Goal: Task Accomplishment & Management: Use online tool/utility

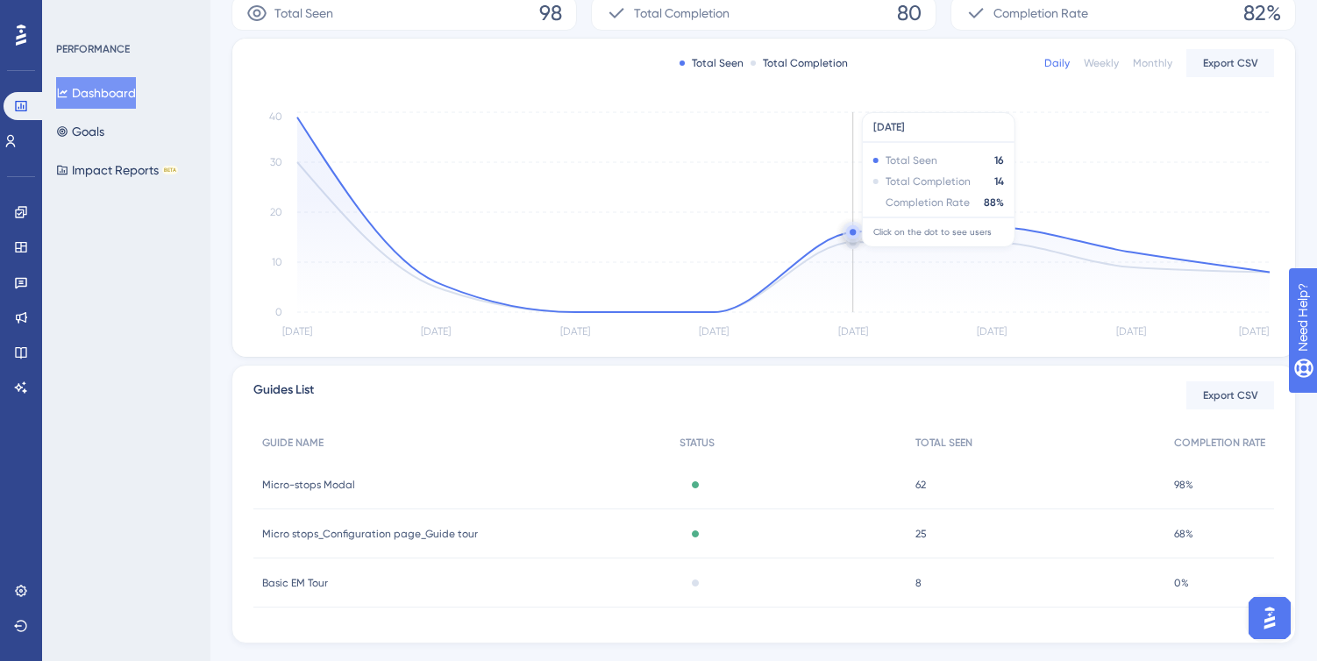
scroll to position [359, 0]
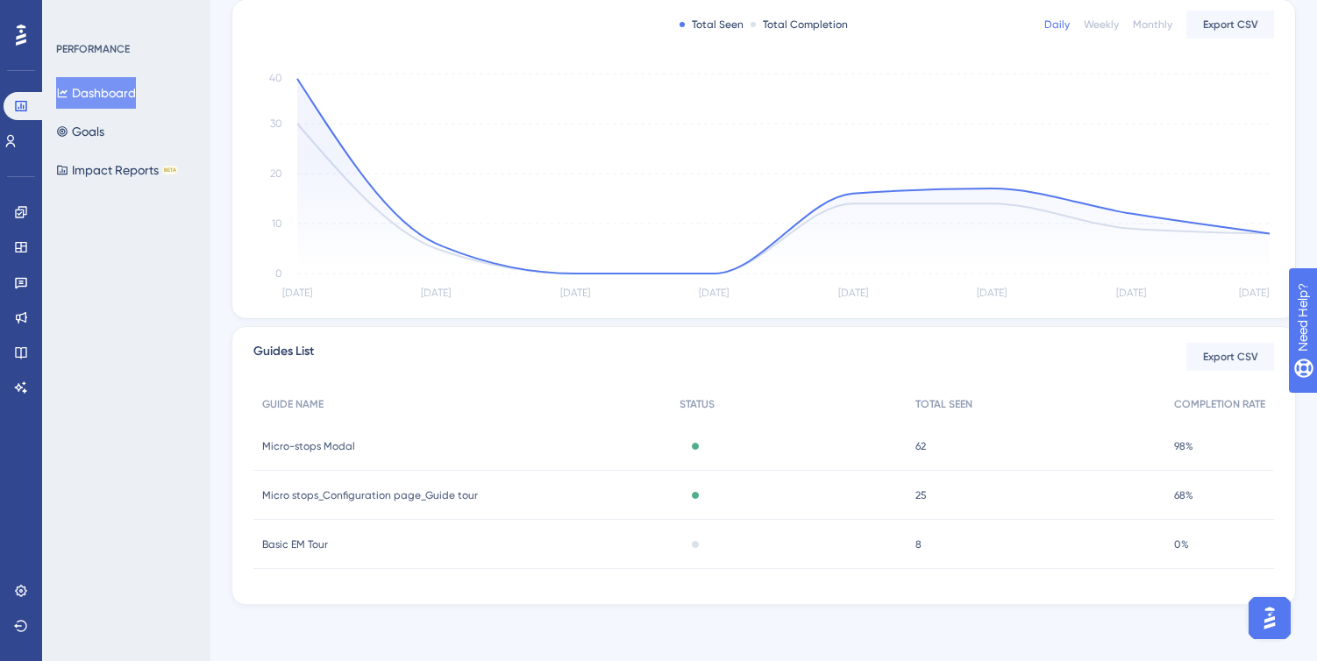
click at [815, 442] on div "Active" at bounding box center [789, 446] width 237 height 49
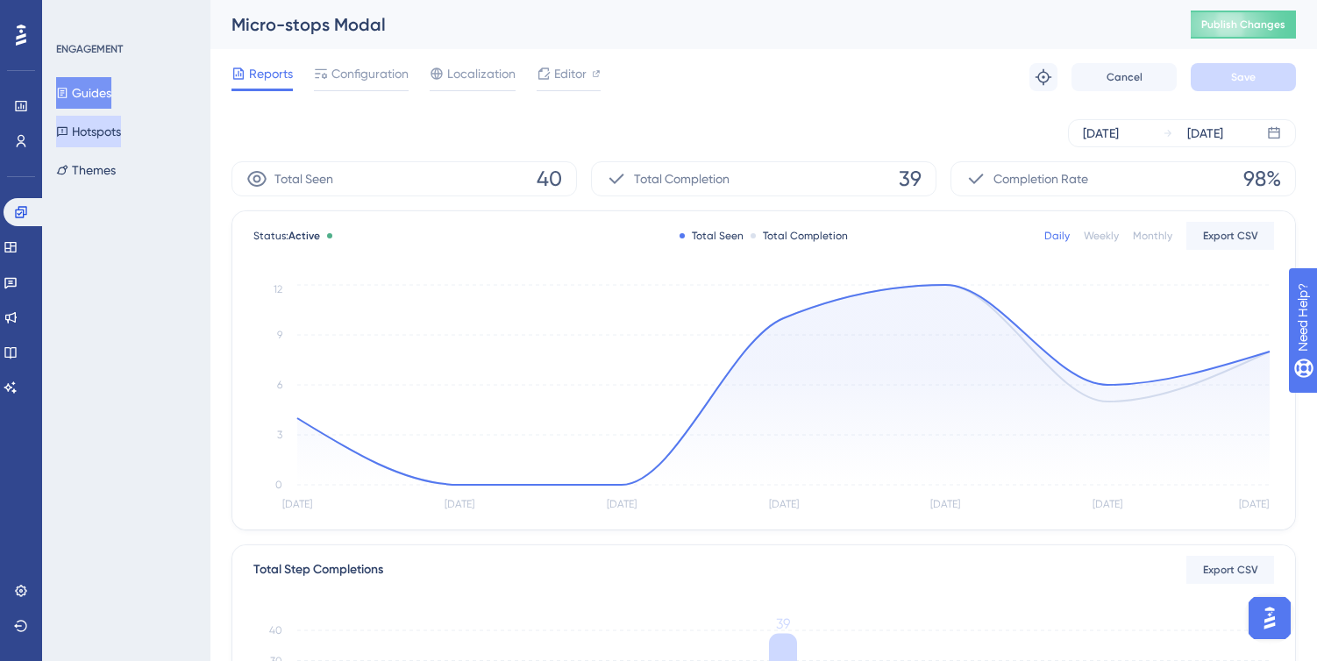
click at [108, 134] on button "Hotspots" at bounding box center [88, 132] width 65 height 32
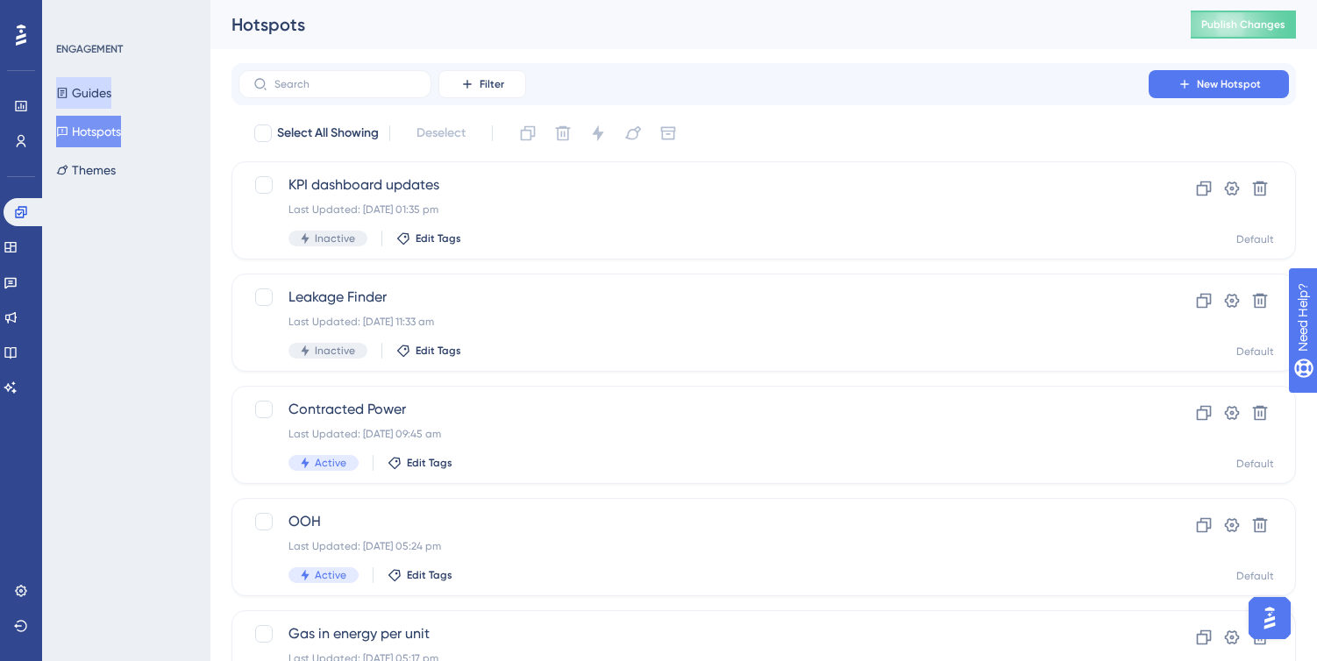
click at [111, 96] on button "Guides" at bounding box center [83, 93] width 55 height 32
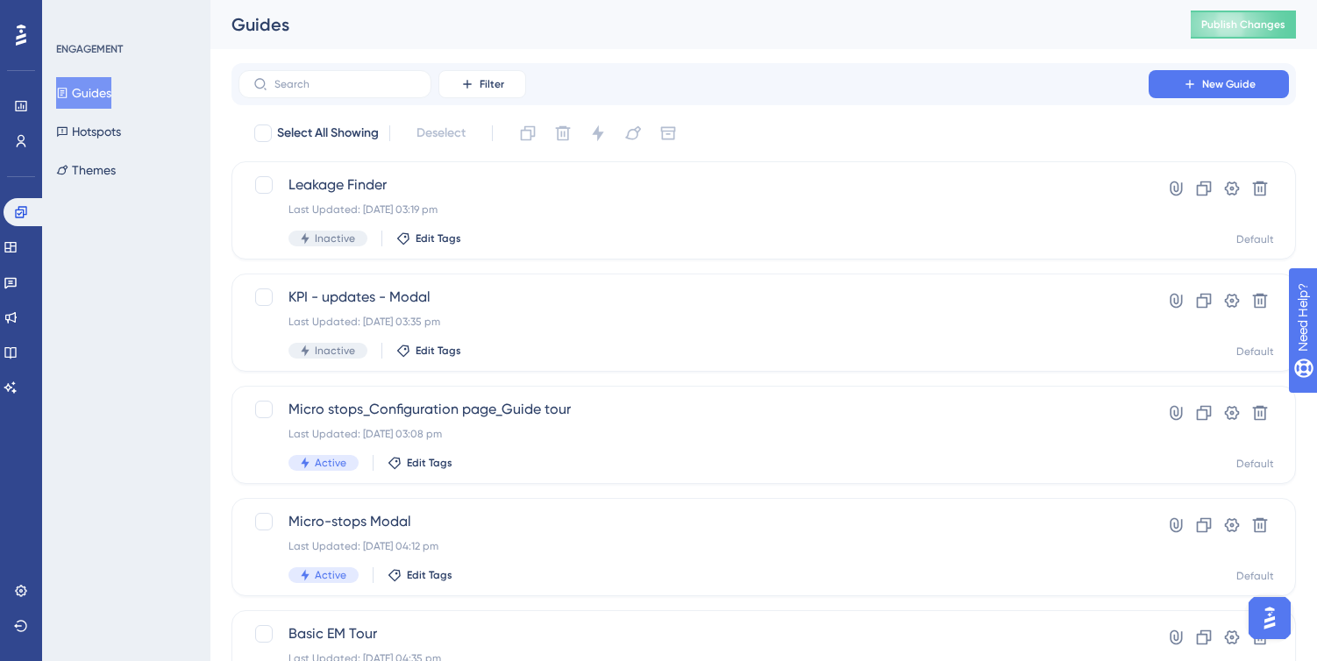
click at [84, 94] on button "Guides" at bounding box center [83, 93] width 55 height 32
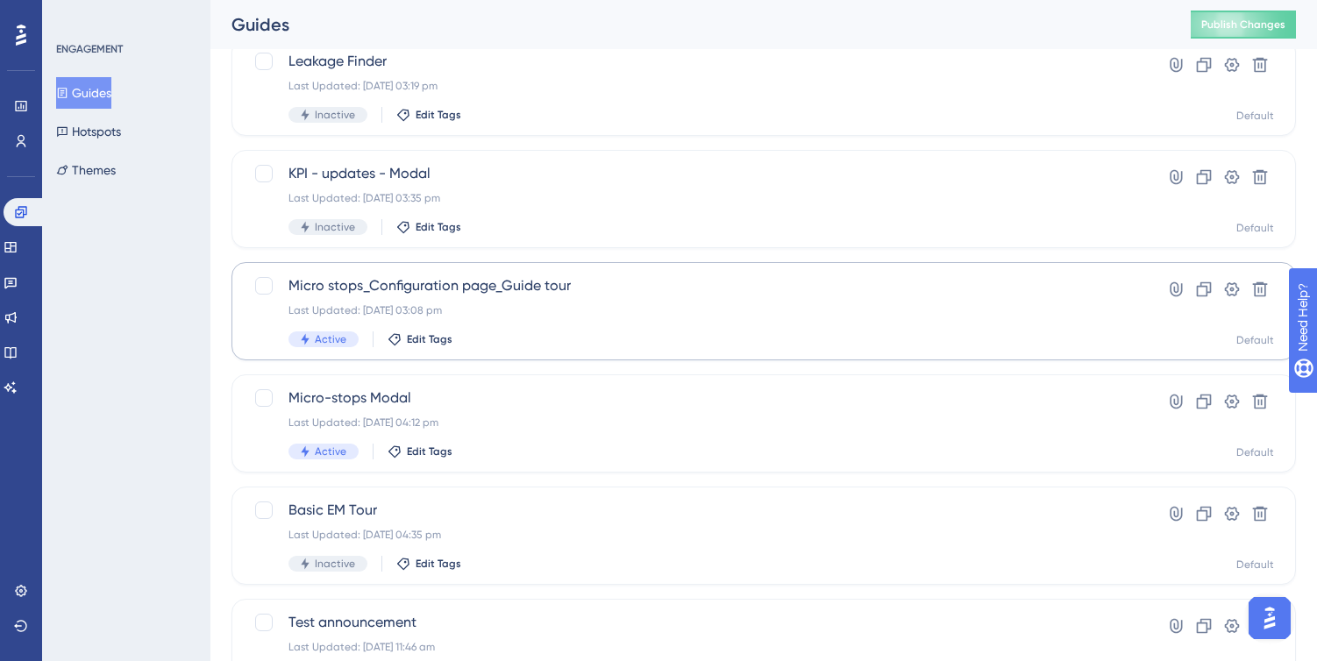
scroll to position [125, 0]
click at [672, 297] on div "Micro stops_Configuration page_Guide tour Last Updated: [DATE] 03:08 pm Active …" at bounding box center [693, 310] width 810 height 72
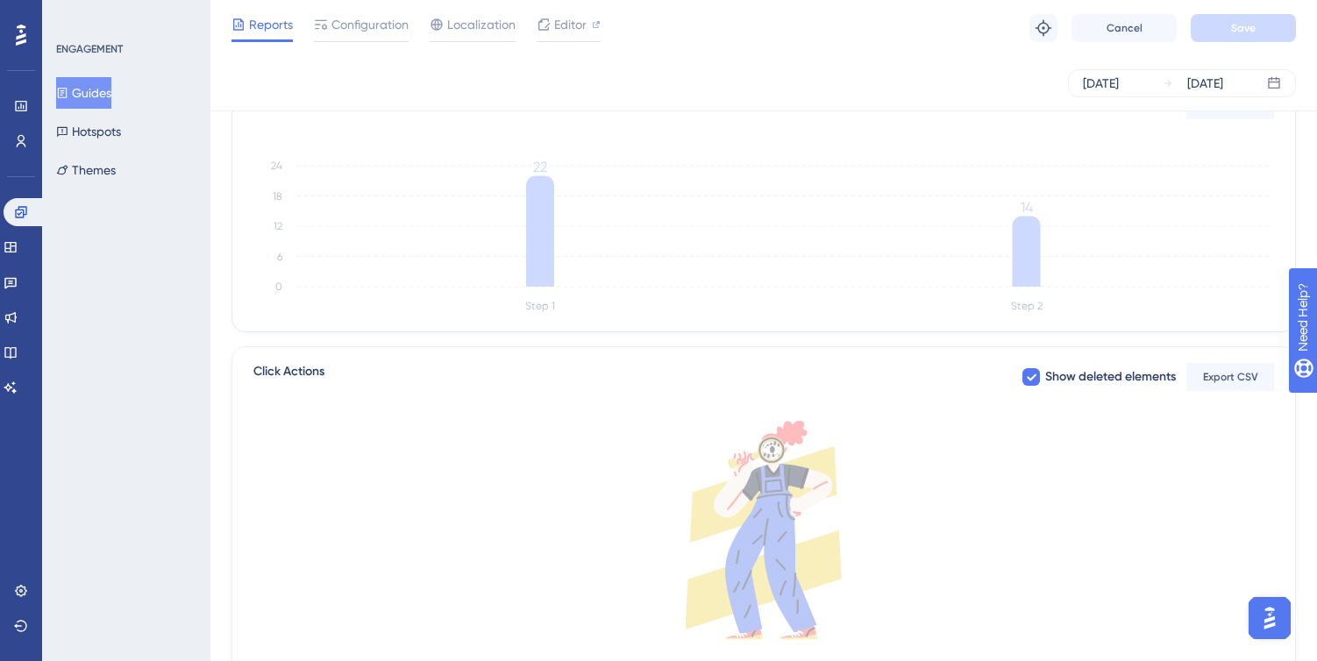
scroll to position [338, 0]
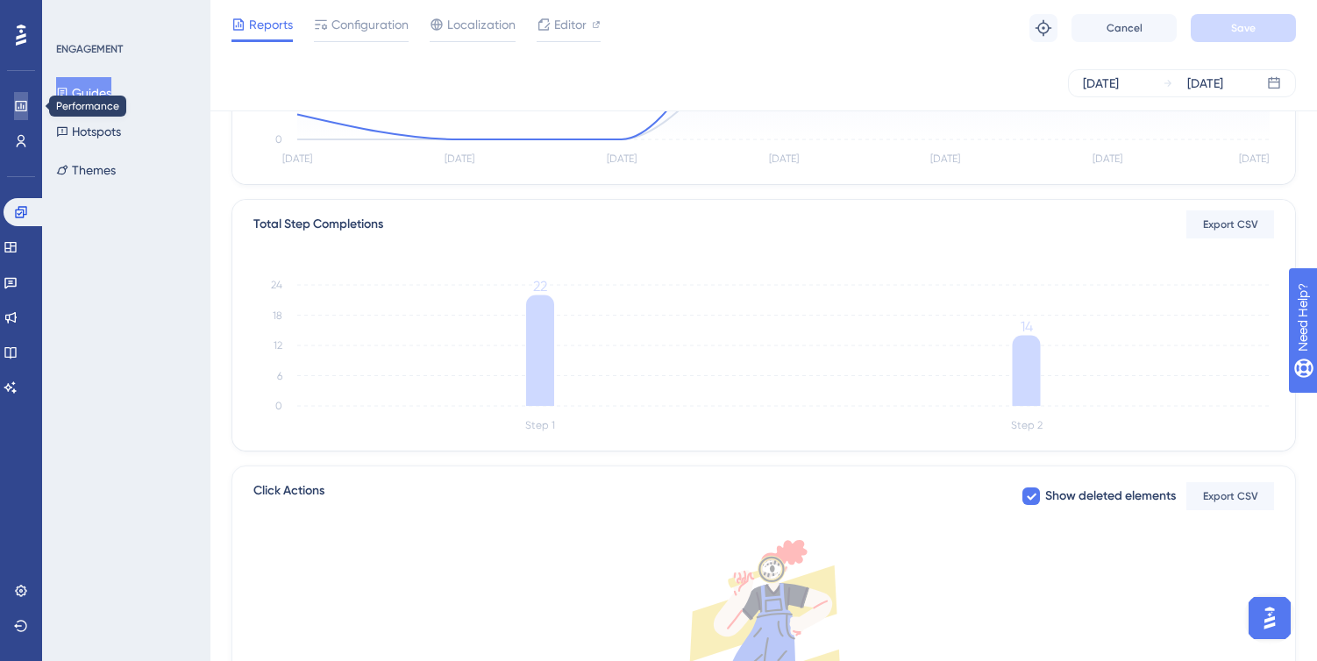
click at [21, 106] on icon at bounding box center [20, 106] width 11 height 11
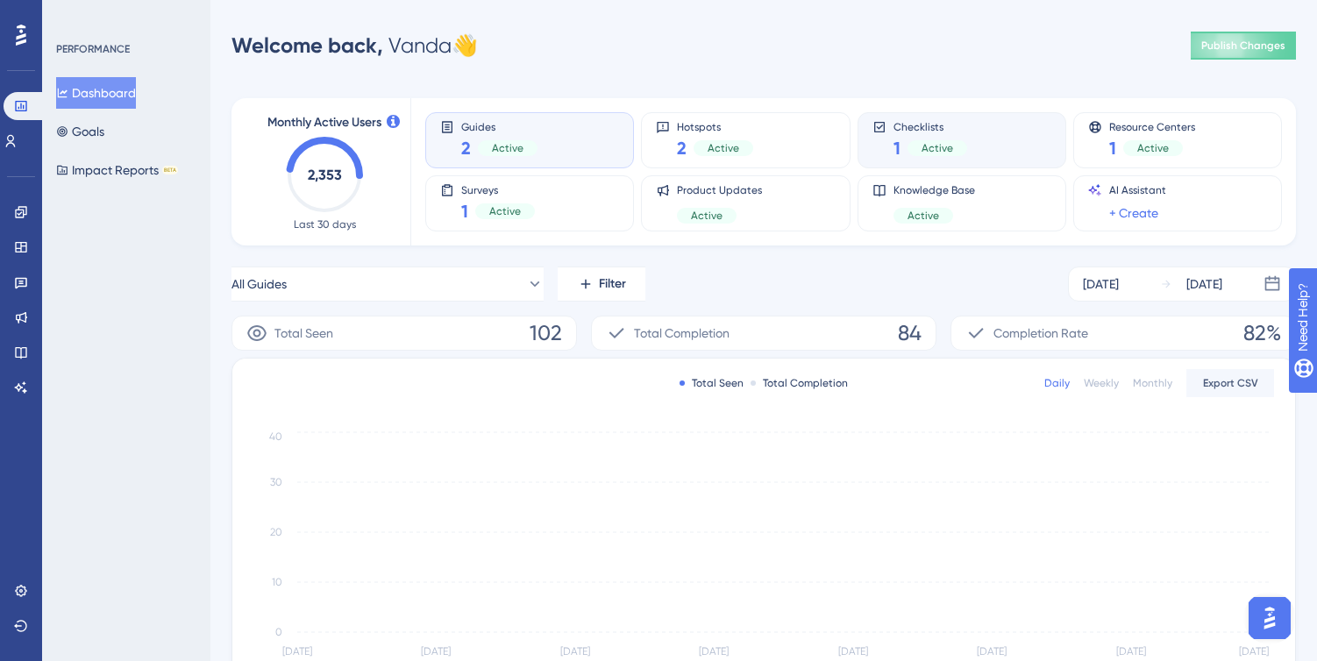
click at [1013, 149] on div "Checklists 1 Active" at bounding box center [961, 140] width 179 height 40
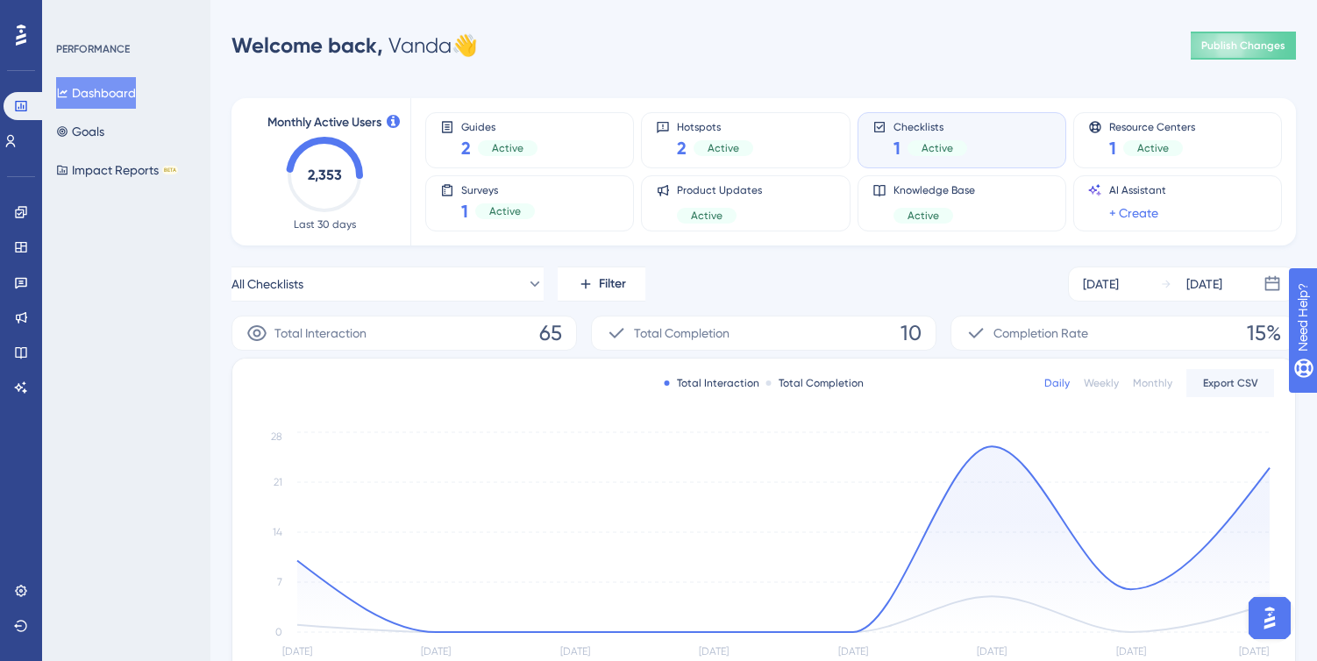
click at [767, 25] on div "Performance Users Engagement Widgets Feedback Product Updates Knowledge Base AI…" at bounding box center [658, 496] width 1317 height 992
click at [24, 111] on icon at bounding box center [21, 106] width 14 height 14
click at [14, 218] on link at bounding box center [21, 212] width 14 height 28
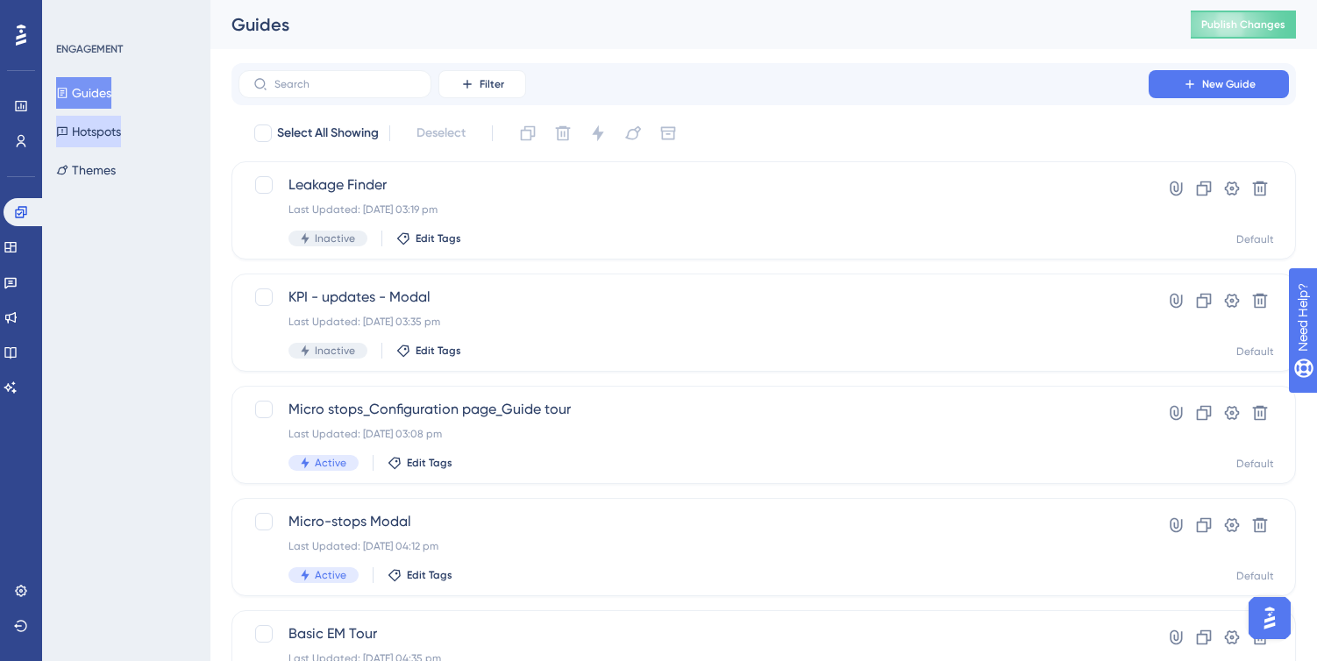
click at [107, 124] on button "Hotspots" at bounding box center [88, 132] width 65 height 32
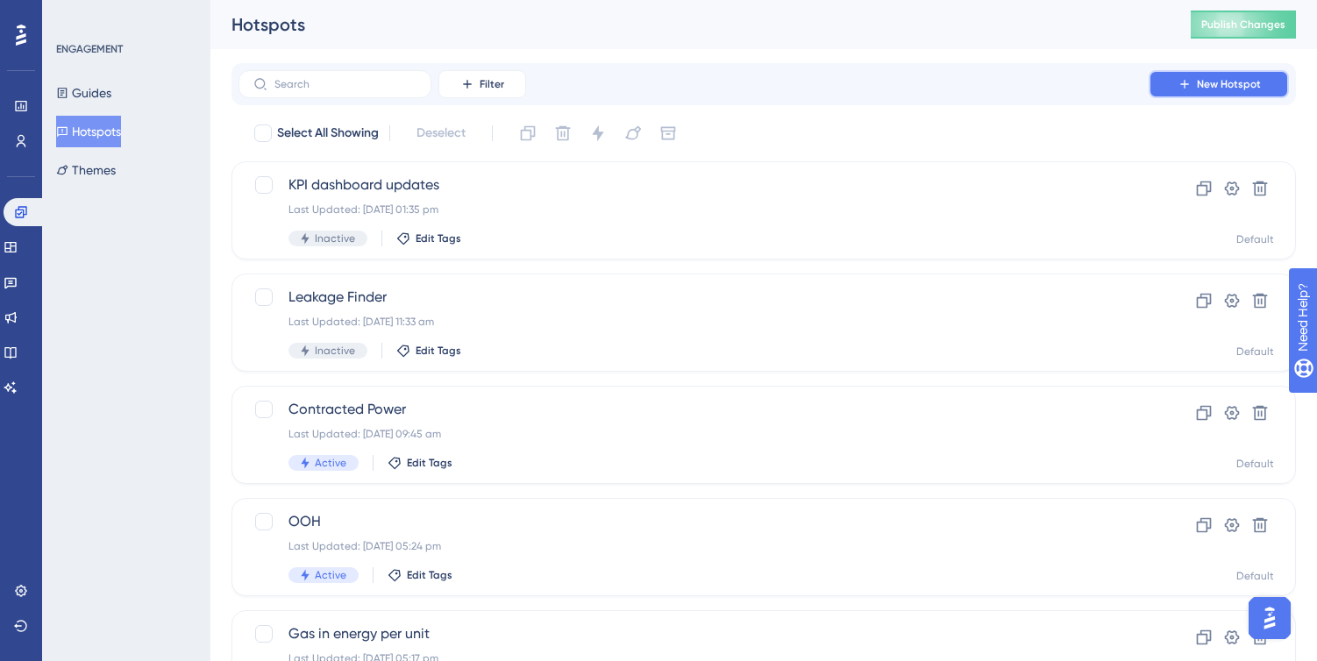
click at [1210, 84] on span "New Hotspot" at bounding box center [1229, 84] width 64 height 14
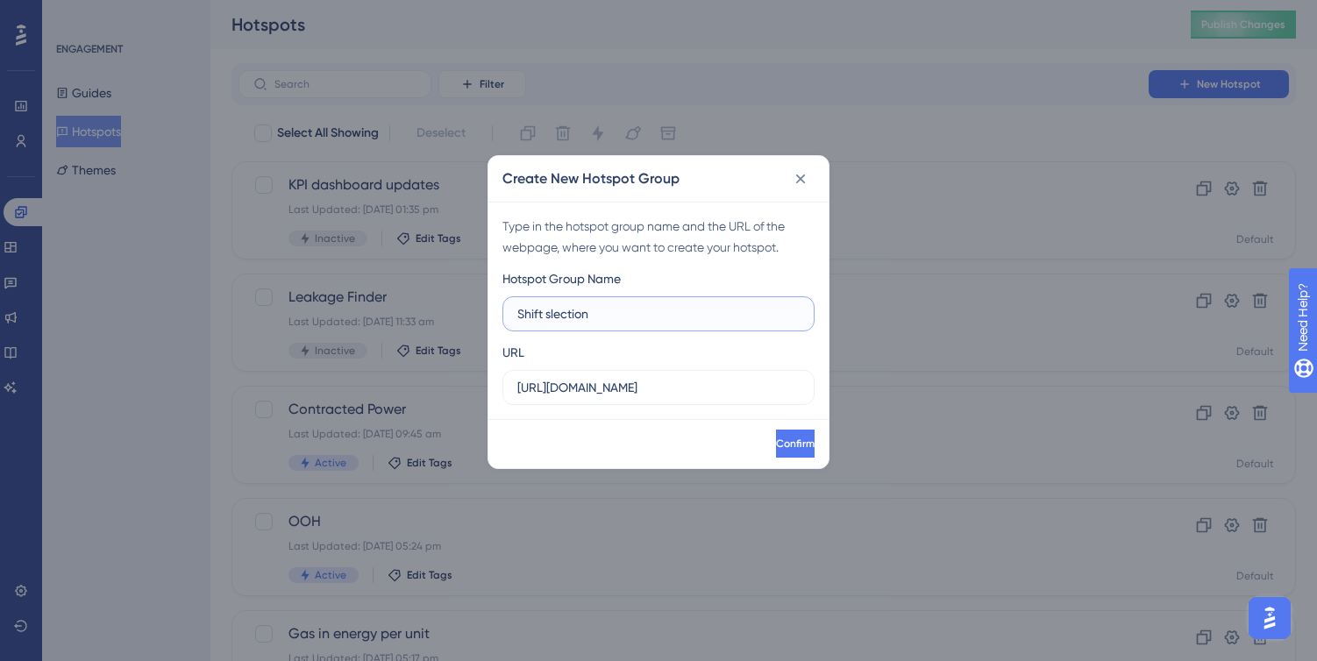
click at [570, 316] on input "Shift slection" at bounding box center [658, 313] width 282 height 19
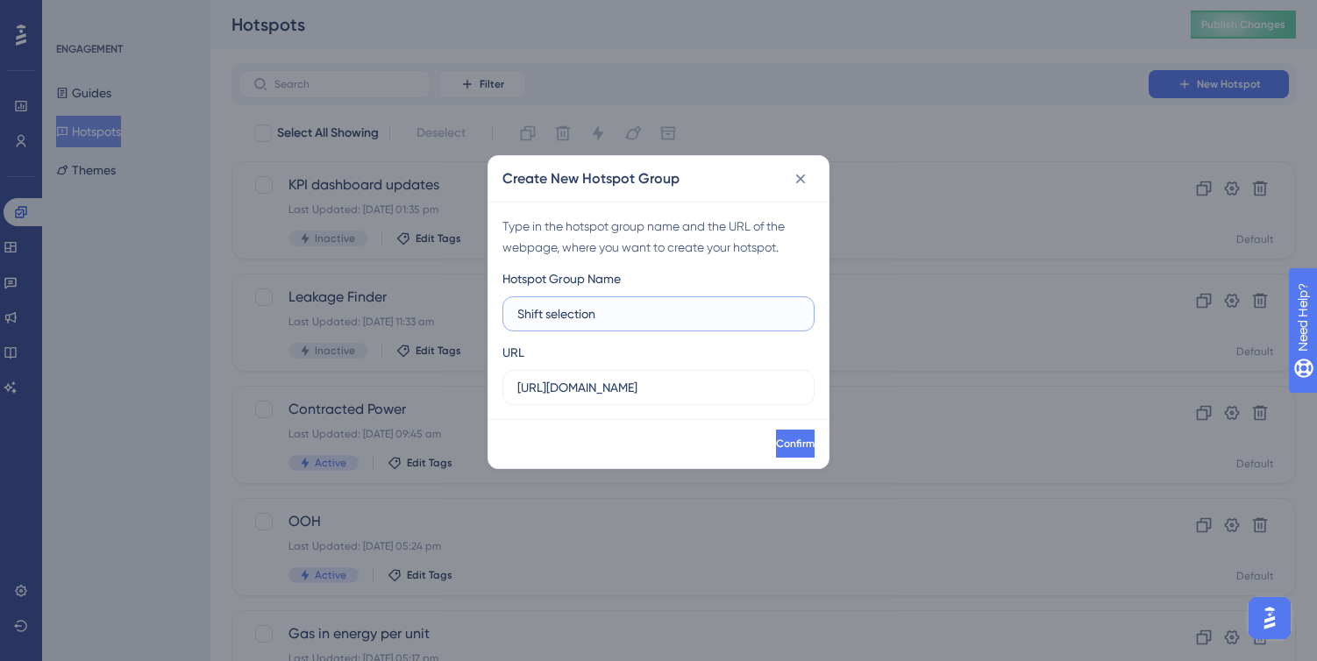
drag, startPoint x: 545, startPoint y: 317, endPoint x: 642, endPoint y: 317, distance: 97.3
click at [642, 317] on input "Shift selection" at bounding box center [658, 313] width 282 height 19
type input "Shift picker"
click at [688, 390] on input "[URL][DOMAIN_NAME]" at bounding box center [658, 387] width 282 height 19
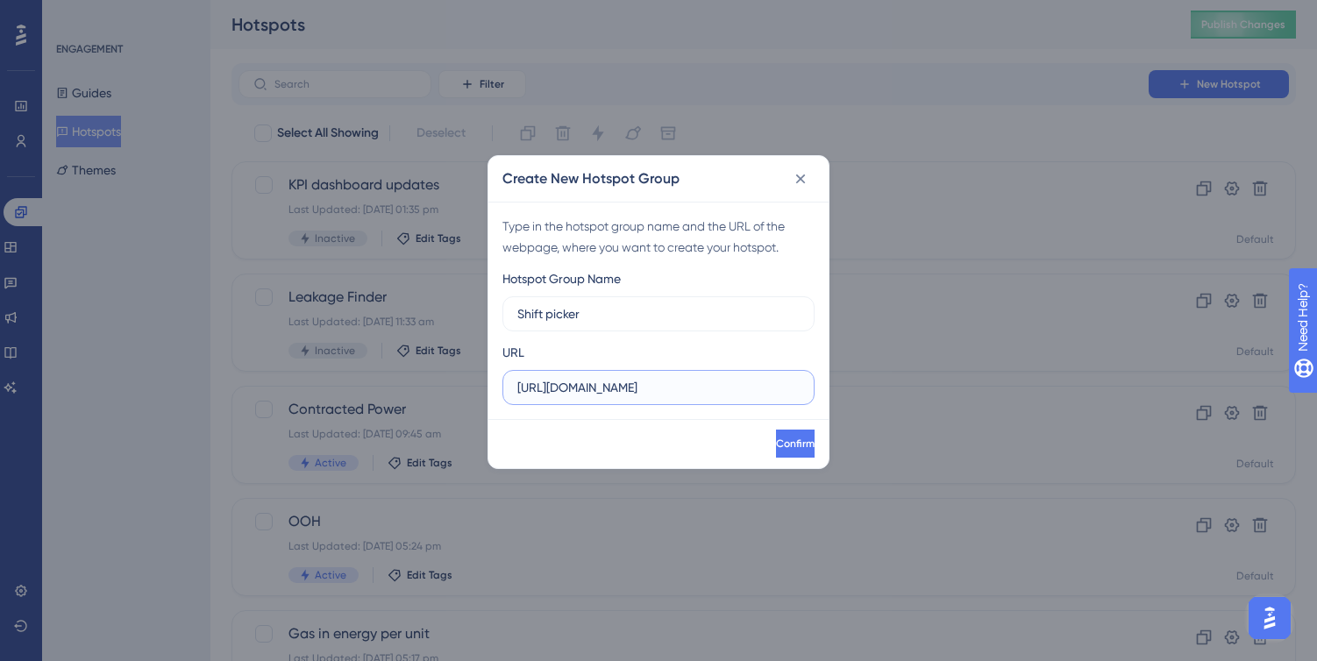
paste input "/oee/line-lead-view/production-analysis"
type input "[URL][DOMAIN_NAME]"
click at [774, 439] on span "Confirm" at bounding box center [793, 444] width 39 height 14
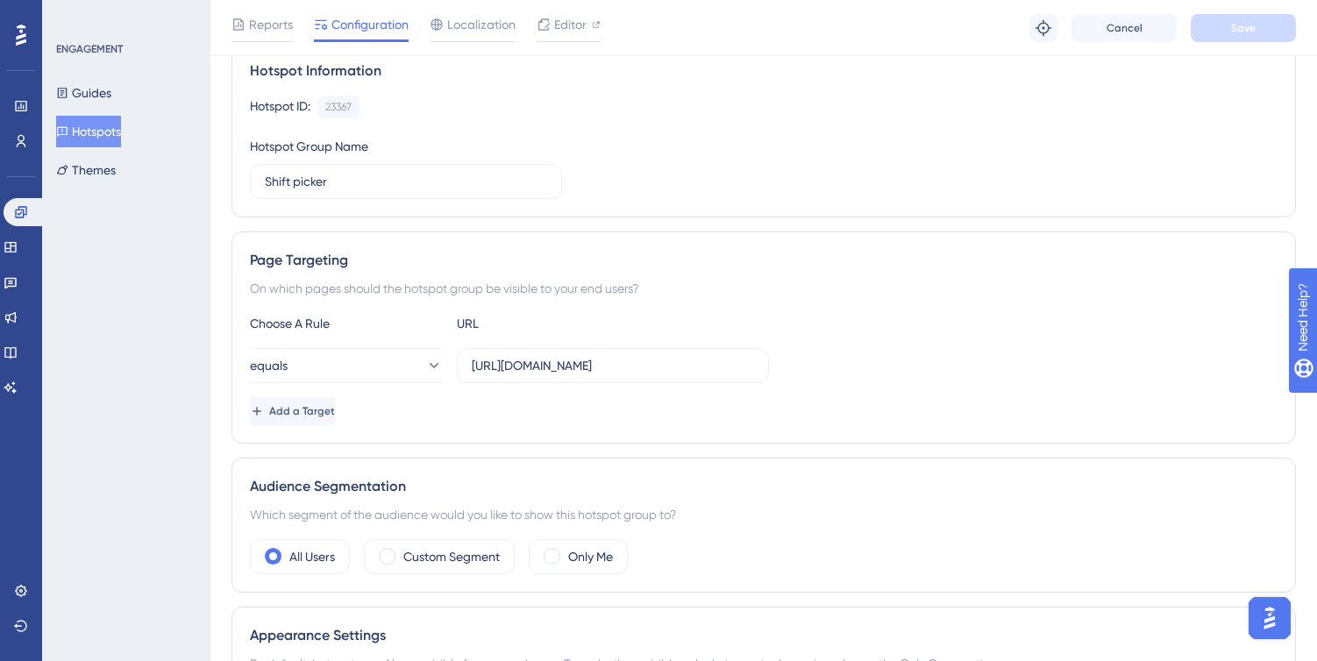
scroll to position [216, 0]
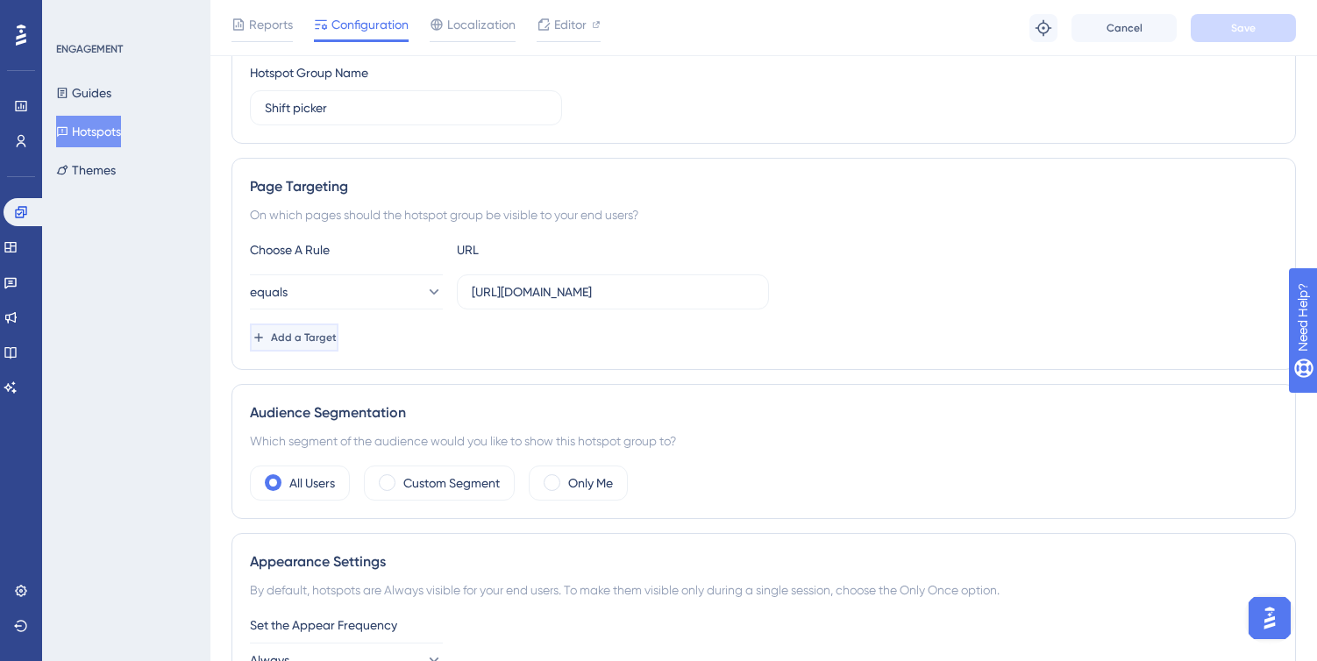
click at [337, 338] on span "Add a Target" at bounding box center [304, 338] width 66 height 14
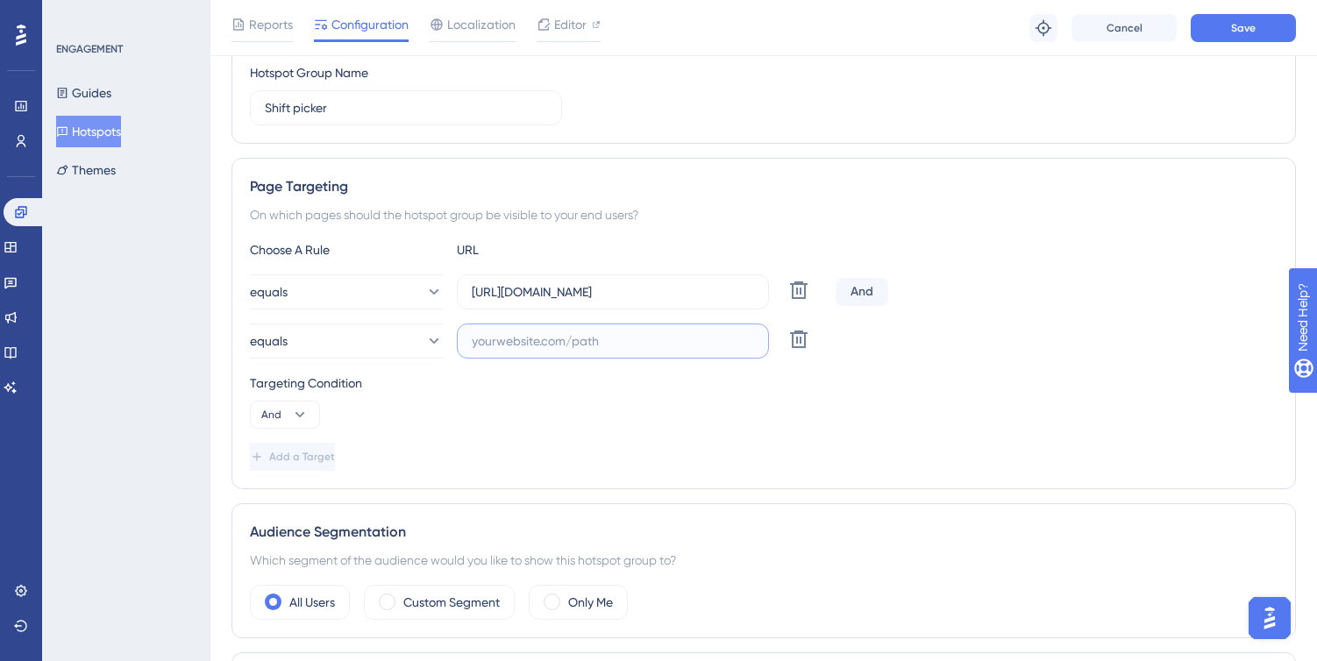
click at [686, 340] on input "text" at bounding box center [613, 340] width 282 height 19
paste input "[URL][DOMAIN_NAME]"
type input "[URL][DOMAIN_NAME]"
click at [873, 294] on div "And" at bounding box center [862, 292] width 53 height 28
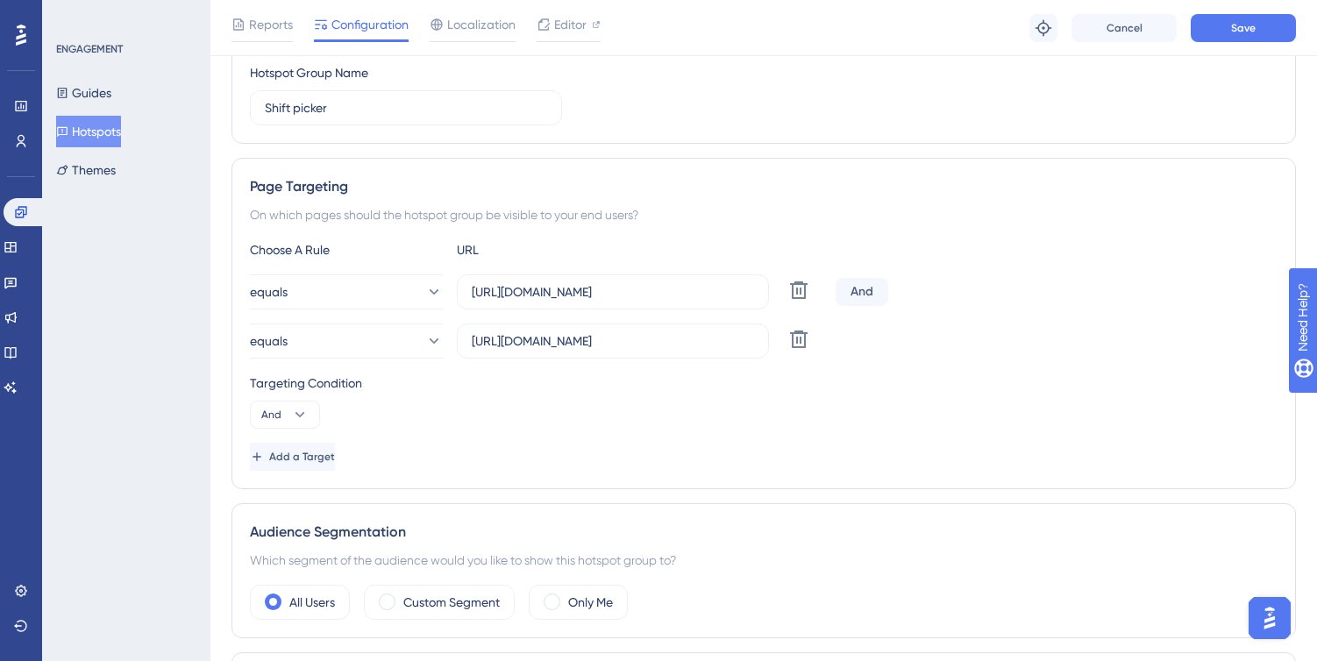
scroll to position [0, 0]
click at [862, 287] on div "And" at bounding box center [862, 292] width 53 height 28
click at [880, 295] on div "And" at bounding box center [862, 292] width 53 height 28
click at [863, 293] on div "And" at bounding box center [862, 292] width 53 height 28
click at [305, 419] on icon at bounding box center [300, 415] width 18 height 18
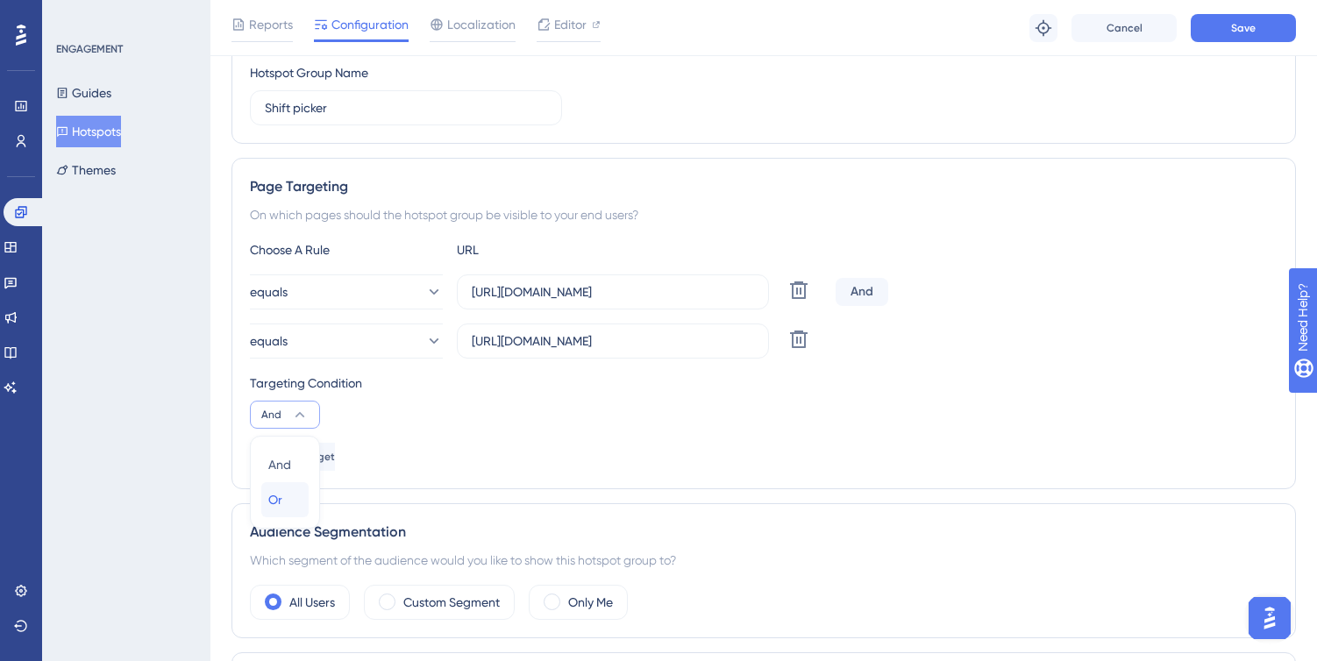
click at [280, 500] on span "Or" at bounding box center [275, 499] width 14 height 21
click at [329, 453] on span "Add a Target" at bounding box center [304, 457] width 66 height 14
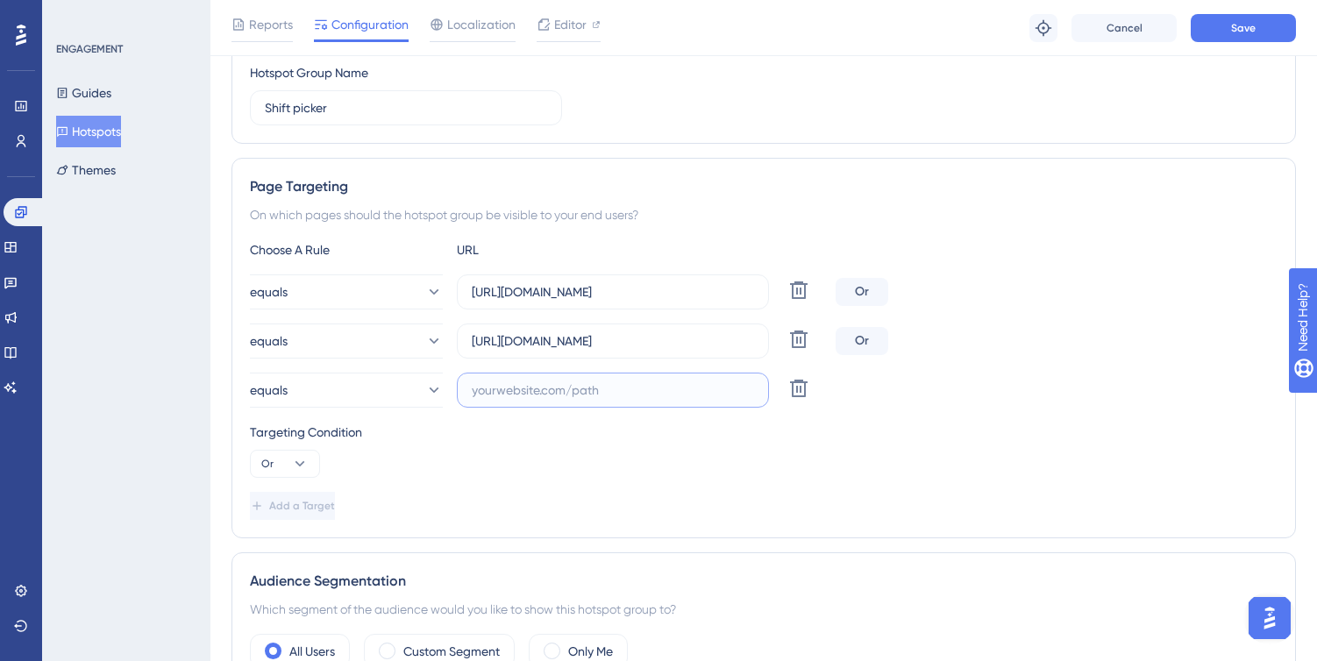
click at [637, 387] on input "text" at bounding box center [613, 390] width 282 height 19
paste input "[URL][DOMAIN_NAME]"
type input "[URL][DOMAIN_NAME]"
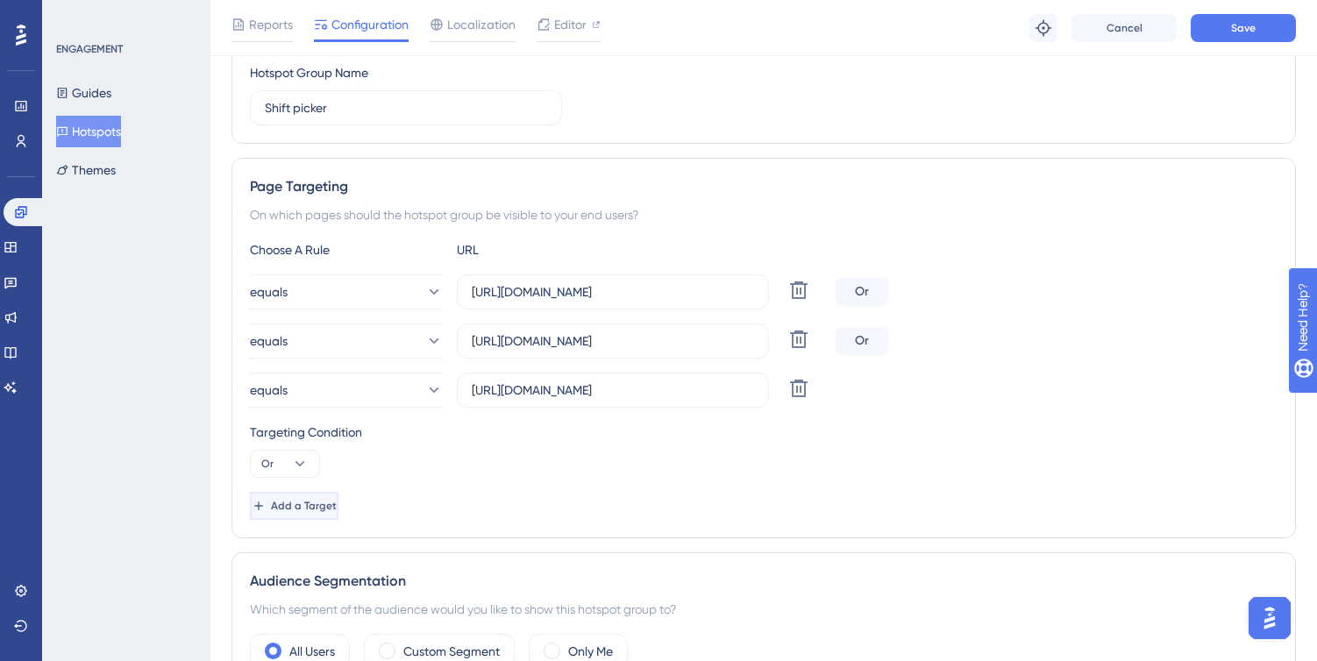
click at [303, 504] on span "Add a Target" at bounding box center [304, 506] width 66 height 14
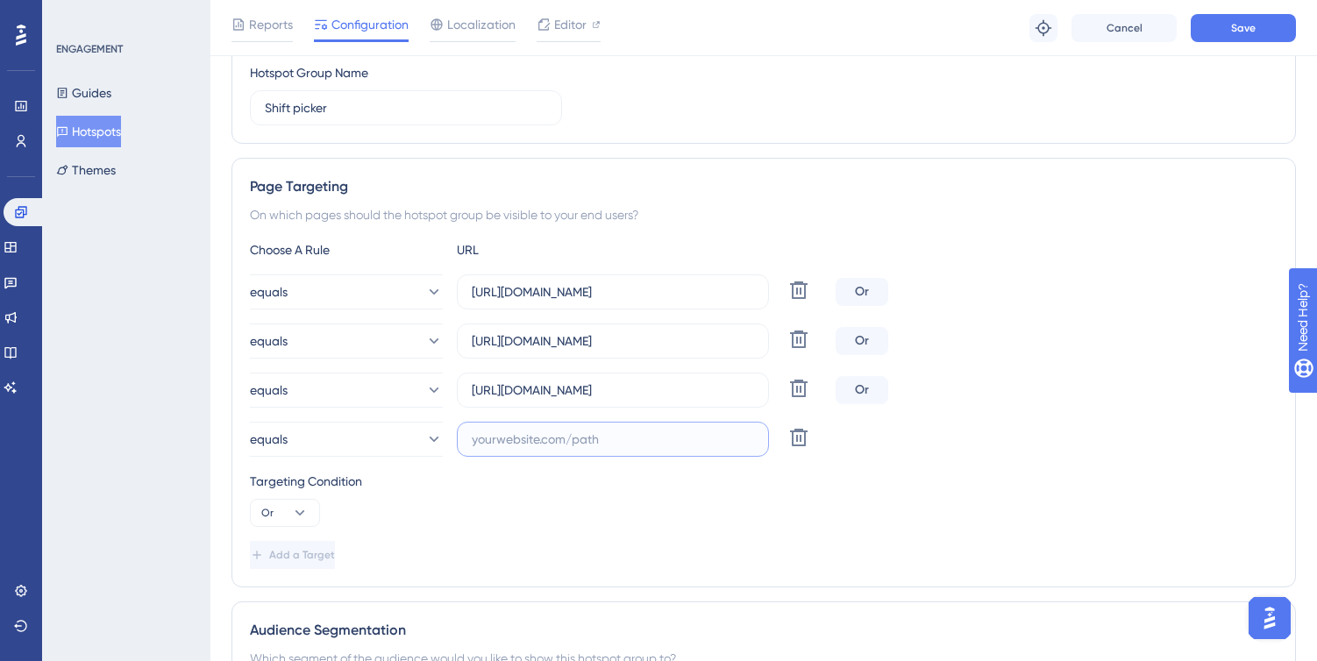
click at [577, 446] on input "text" at bounding box center [613, 439] width 282 height 19
paste input "[URL][DOMAIN_NAME]"
type input "[URL][DOMAIN_NAME]"
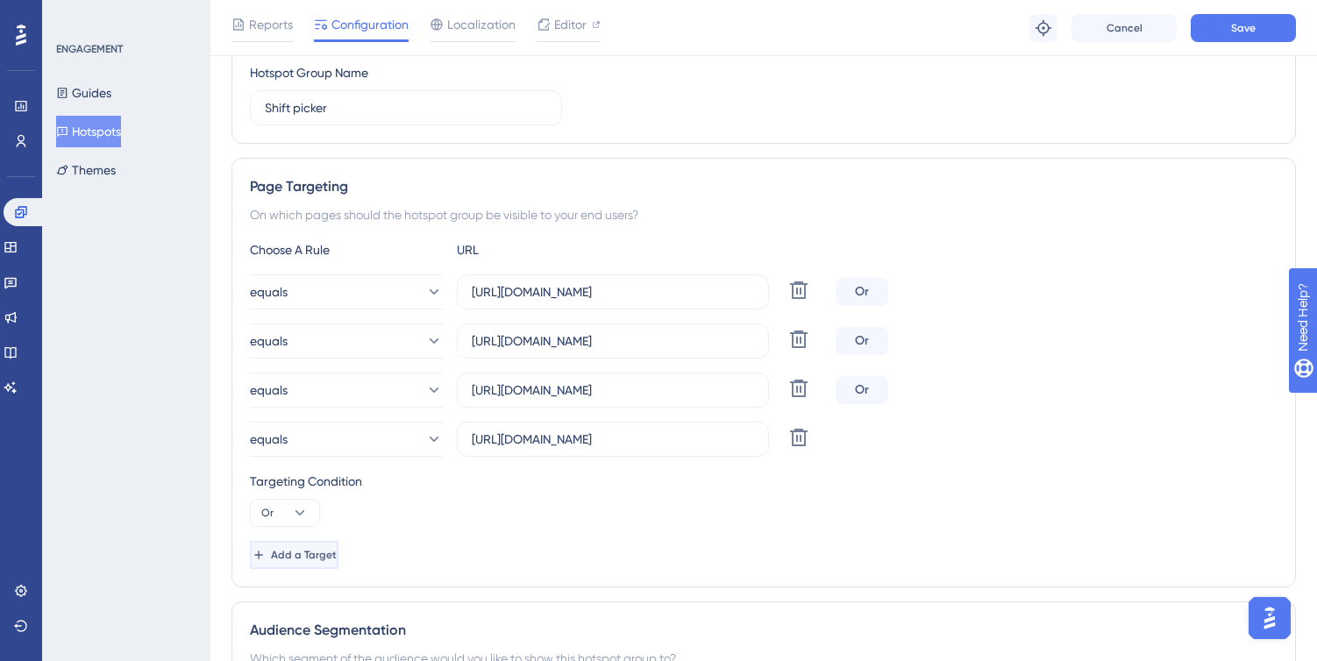
click at [319, 556] on span "Add a Target" at bounding box center [304, 555] width 66 height 14
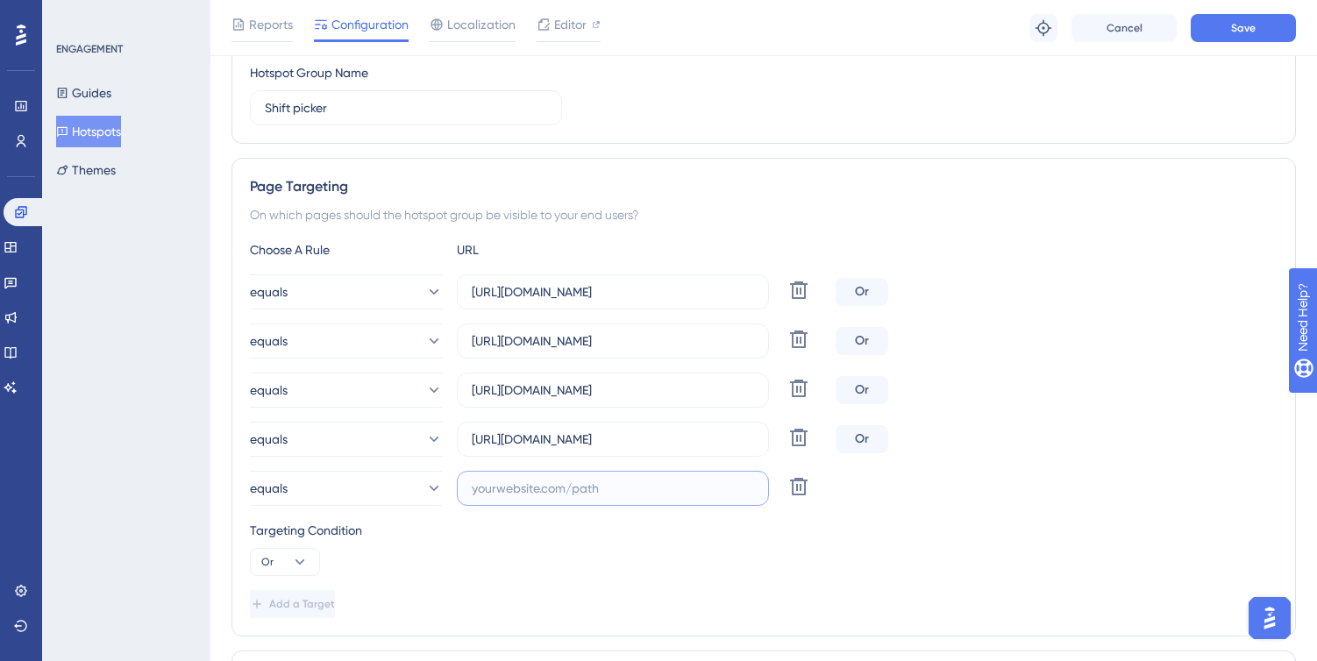
click at [579, 485] on input "text" at bounding box center [613, 488] width 282 height 19
paste input "[URL][DOMAIN_NAME]"
type input "[URL][DOMAIN_NAME]"
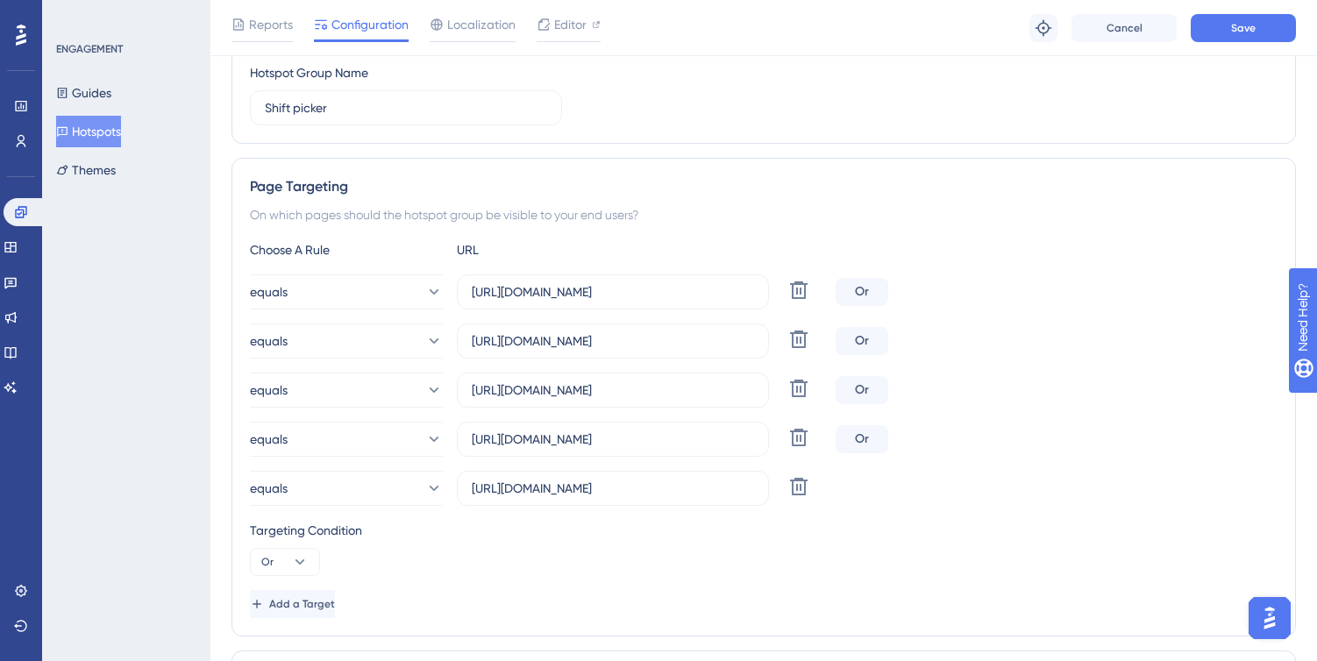
click at [515, 581] on div "Choose A Rule URL equals [URL][DOMAIN_NAME] Delete Or equals [URL][DOMAIN_NAME]…" at bounding box center [764, 428] width 1028 height 379
click at [298, 594] on button "Add a Target" at bounding box center [292, 604] width 85 height 28
click at [554, 526] on label at bounding box center [613, 537] width 312 height 35
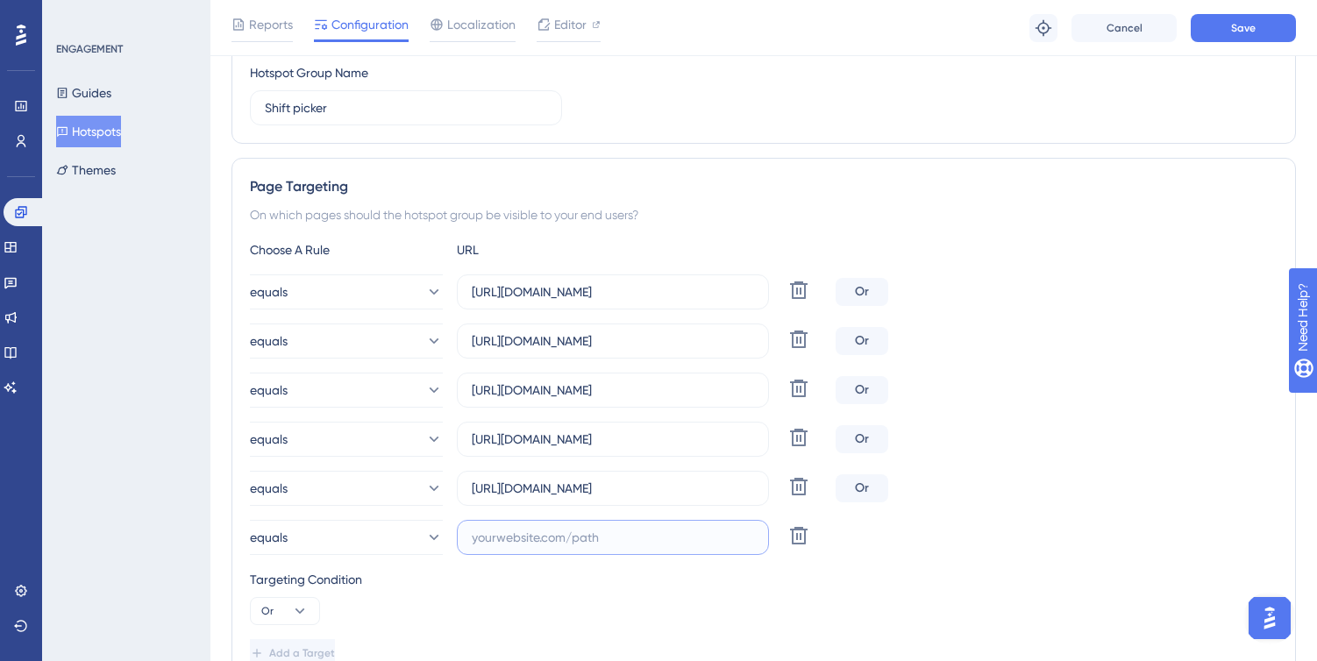
click at [554, 528] on input "text" at bounding box center [613, 537] width 282 height 19
paste input "[URL][DOMAIN_NAME]"
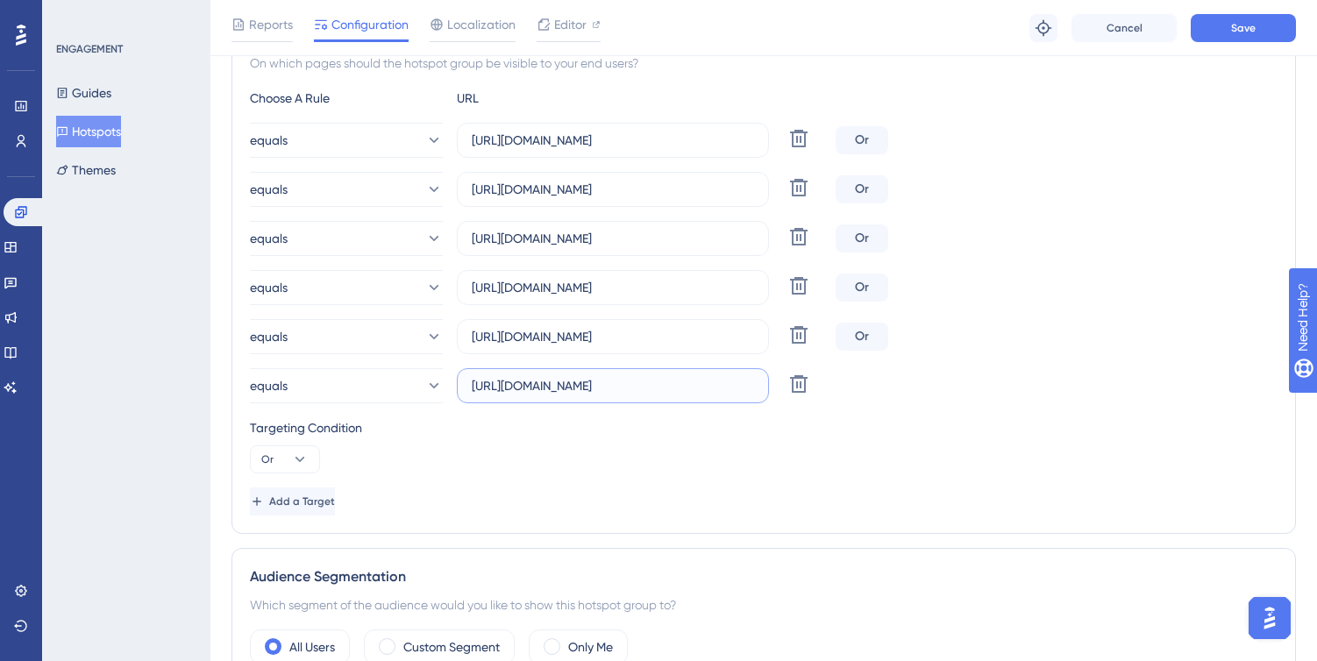
scroll to position [403, 0]
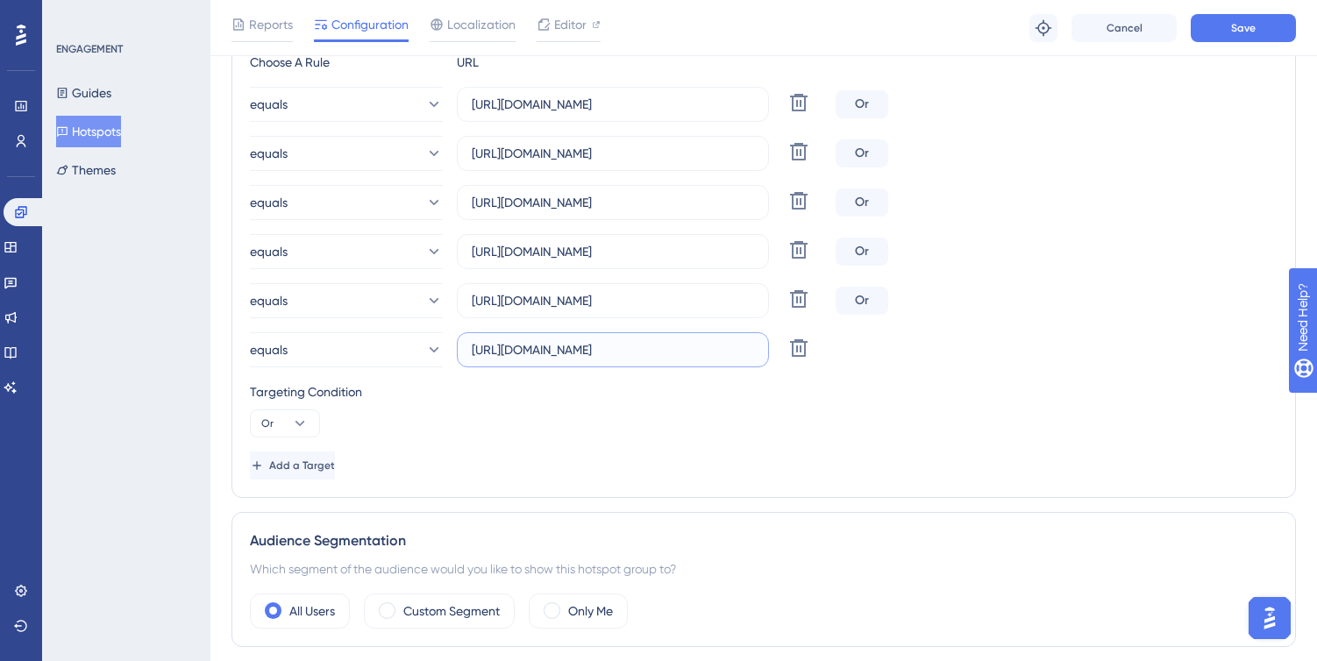
type input "[URL][DOMAIN_NAME]"
click at [580, 433] on div "Targeting Condition Or" at bounding box center [764, 409] width 1028 height 56
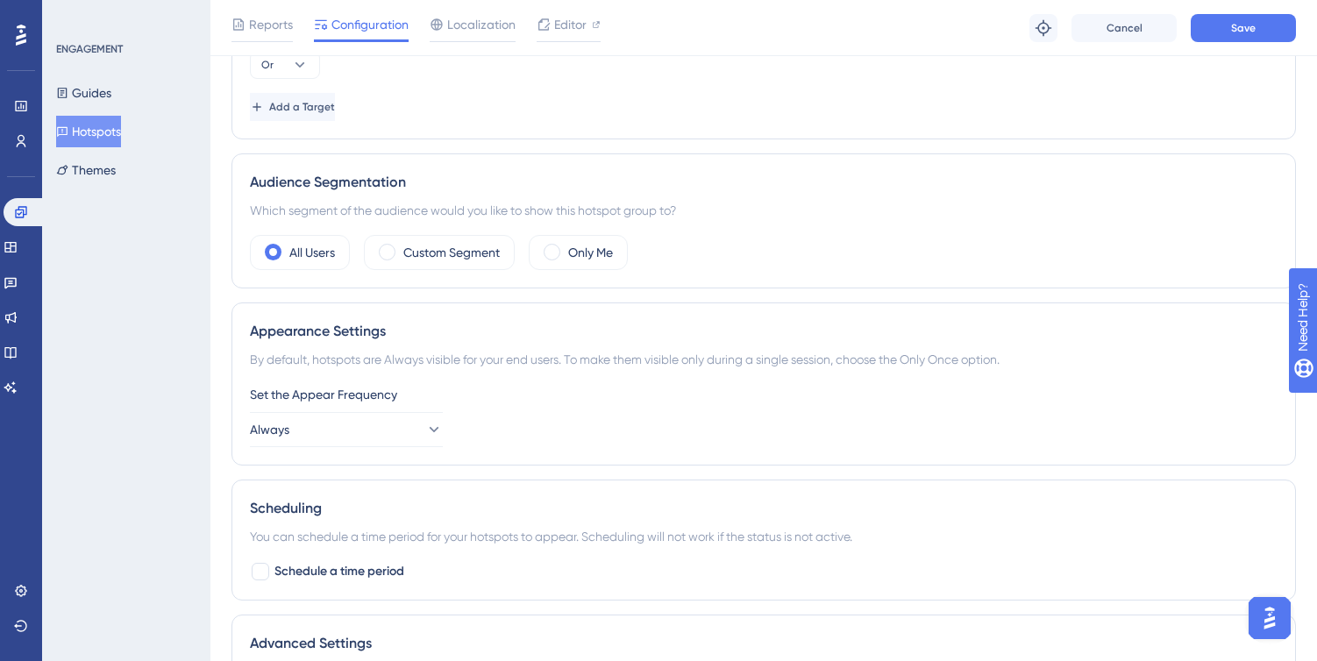
scroll to position [780, 0]
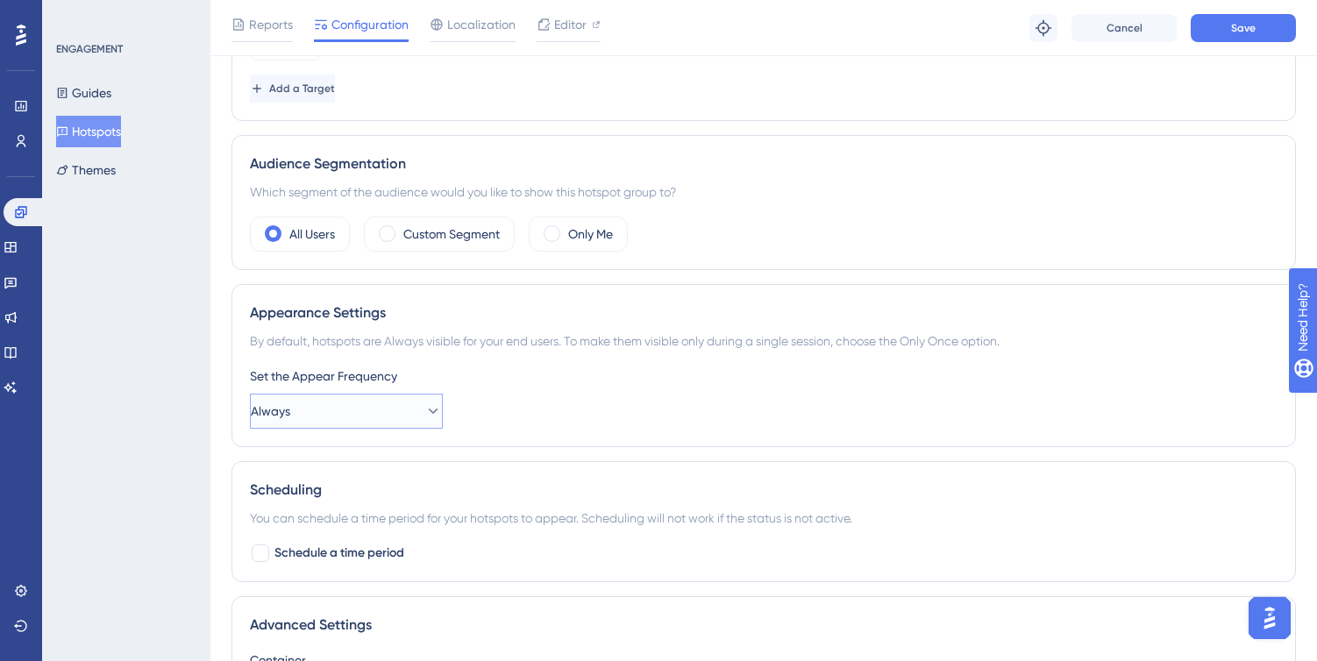
click at [389, 398] on button "Always" at bounding box center [346, 411] width 193 height 35
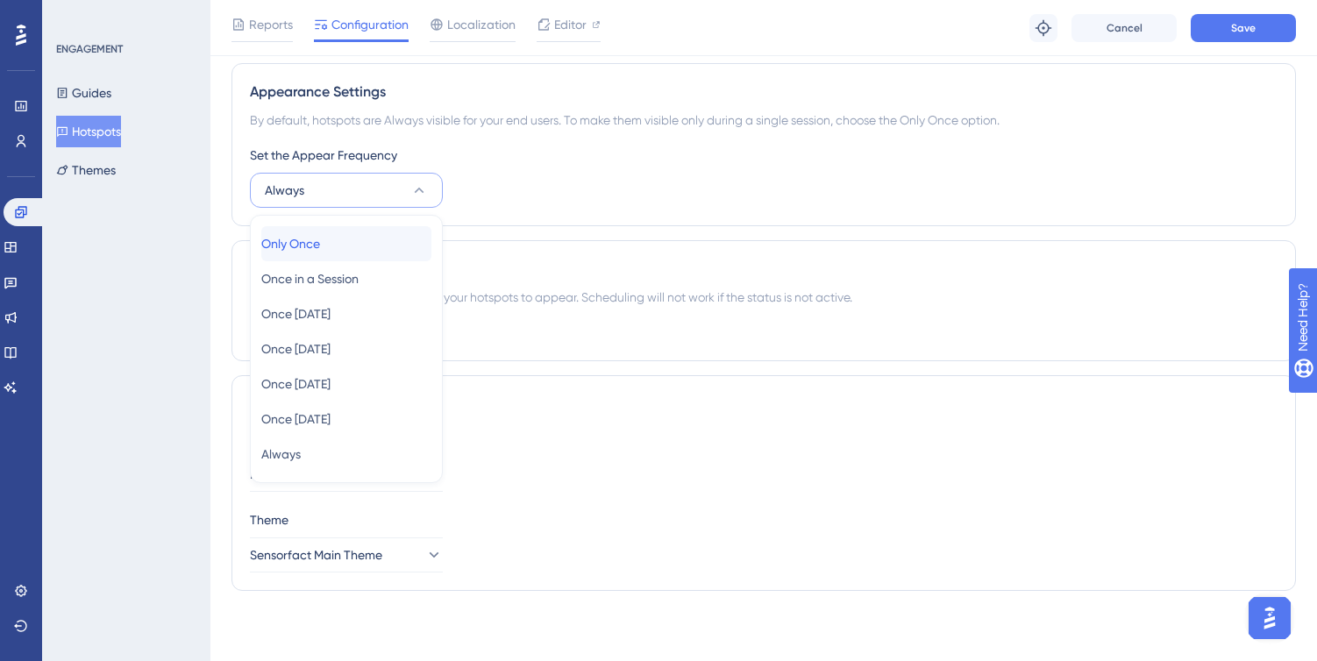
click at [320, 252] on span "Only Once" at bounding box center [290, 243] width 59 height 21
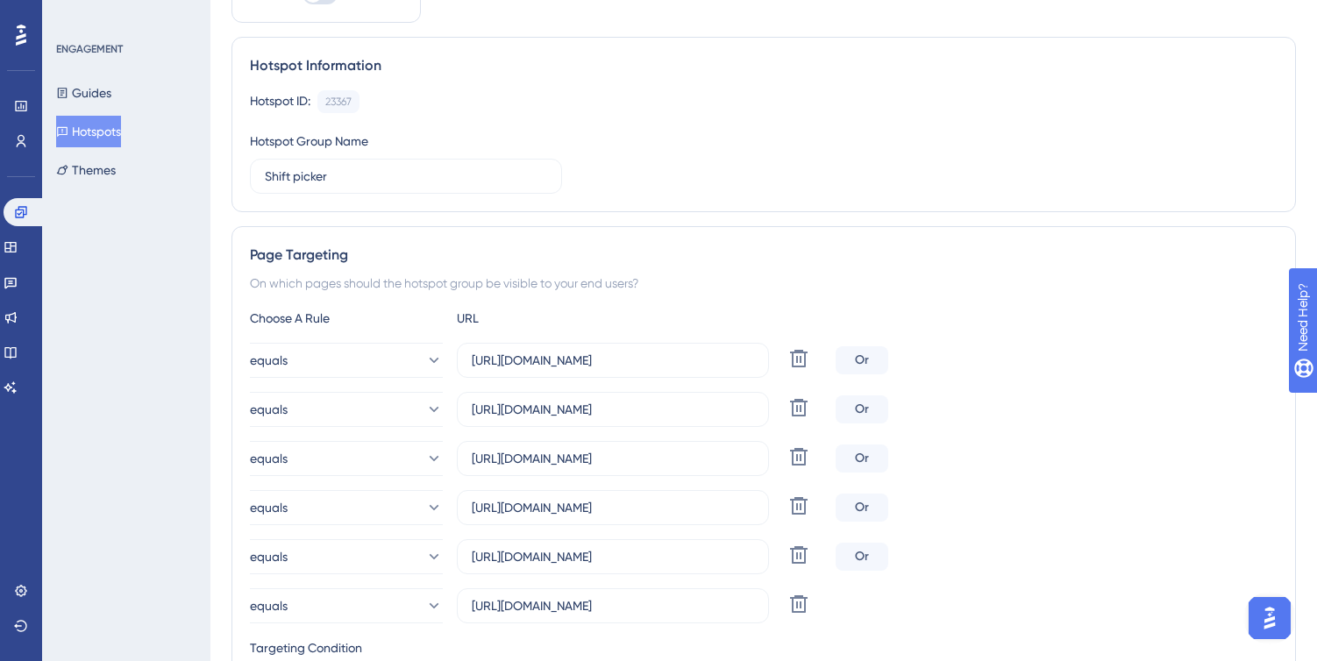
scroll to position [0, 0]
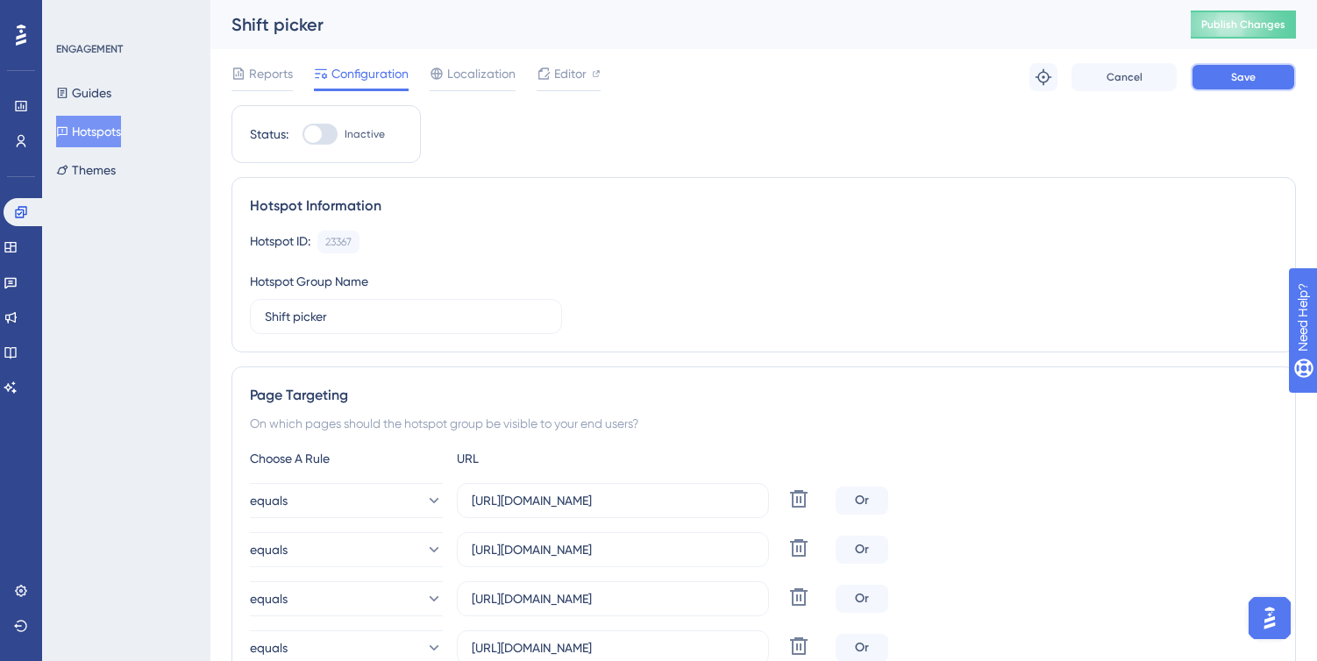
click at [1227, 82] on button "Save" at bounding box center [1243, 77] width 105 height 28
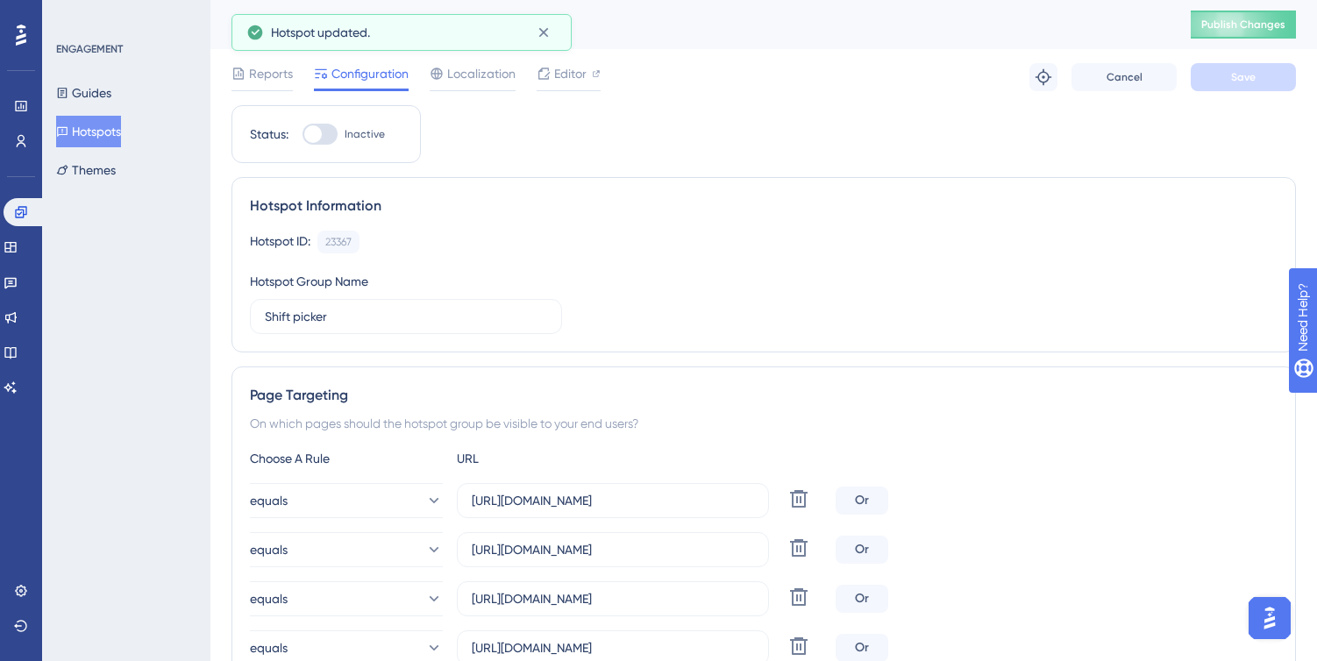
click at [323, 136] on div at bounding box center [320, 134] width 35 height 21
click at [303, 135] on input "Inactive" at bounding box center [302, 134] width 1 height 1
checkbox input "true"
click at [1214, 84] on button "Save" at bounding box center [1243, 77] width 105 height 28
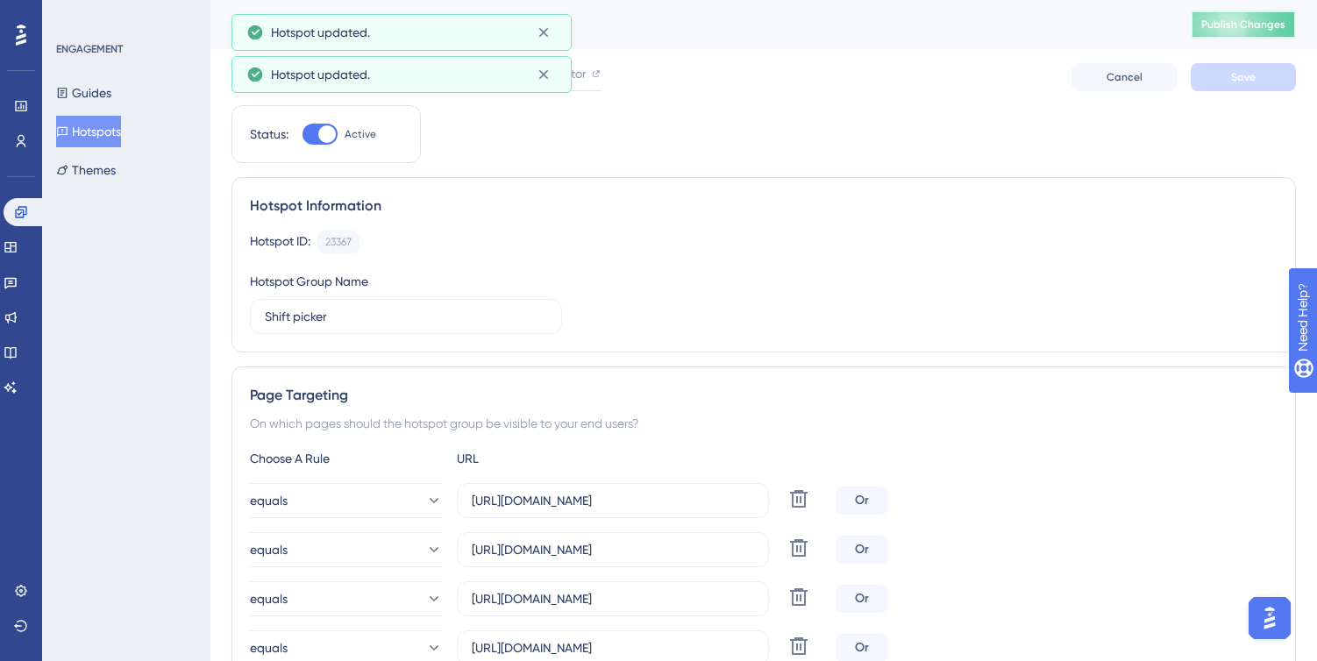
click at [1235, 30] on span "Publish Changes" at bounding box center [1243, 25] width 84 height 14
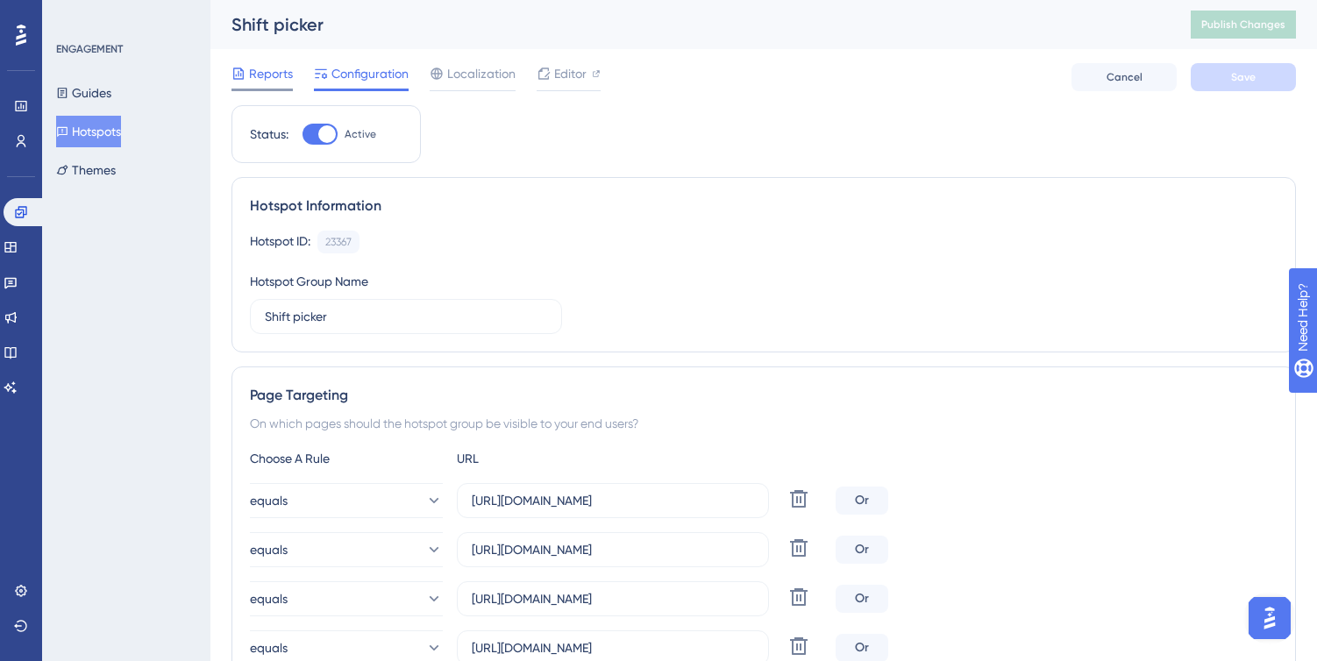
click at [251, 70] on span "Reports" at bounding box center [271, 73] width 44 height 21
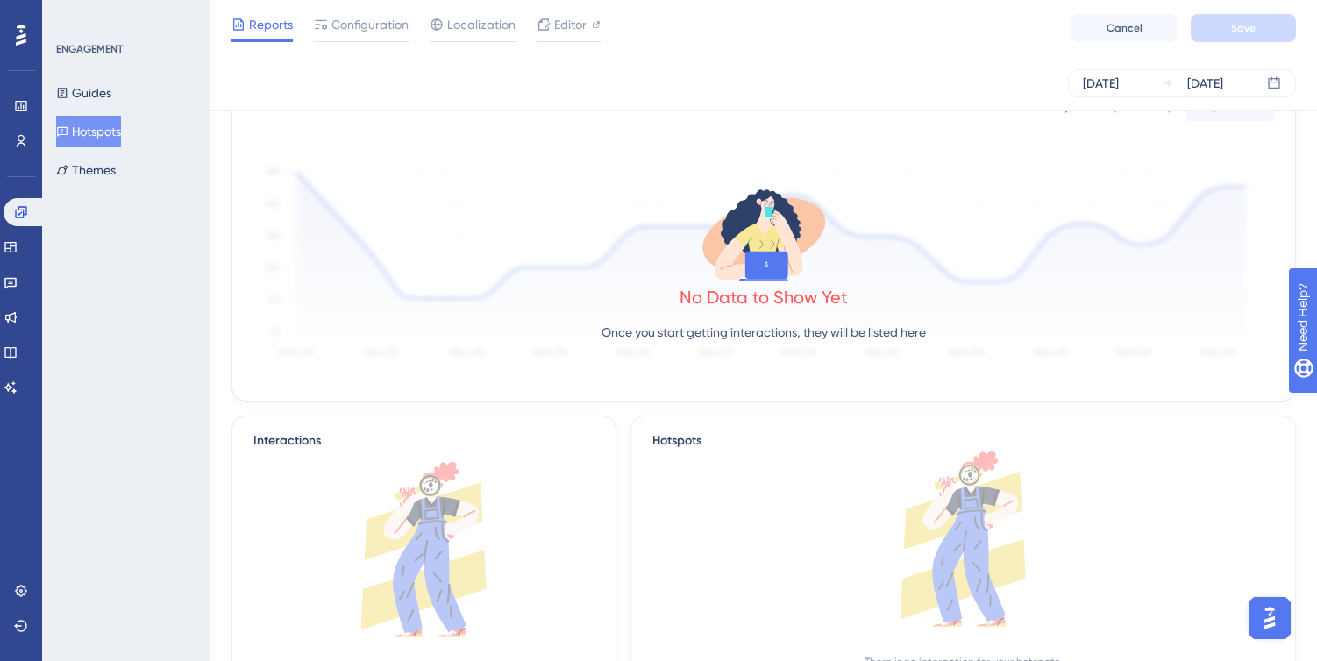
scroll to position [58, 0]
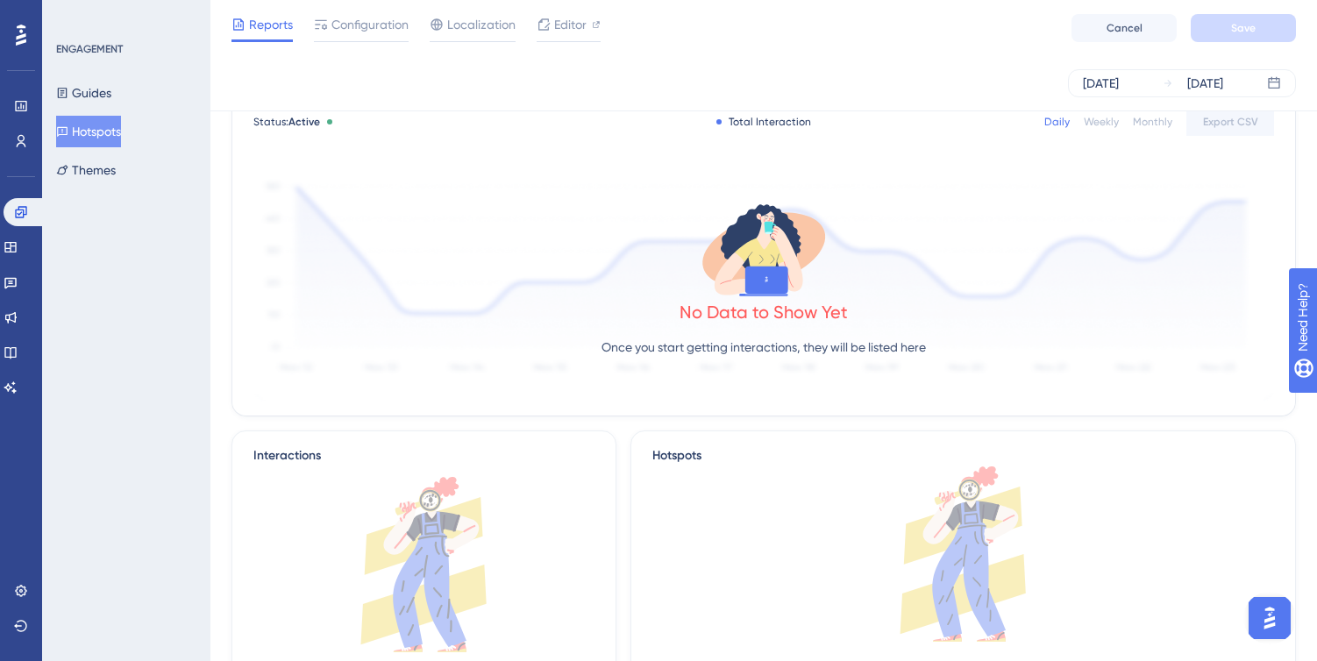
click at [82, 133] on button "Hotspots" at bounding box center [88, 132] width 65 height 32
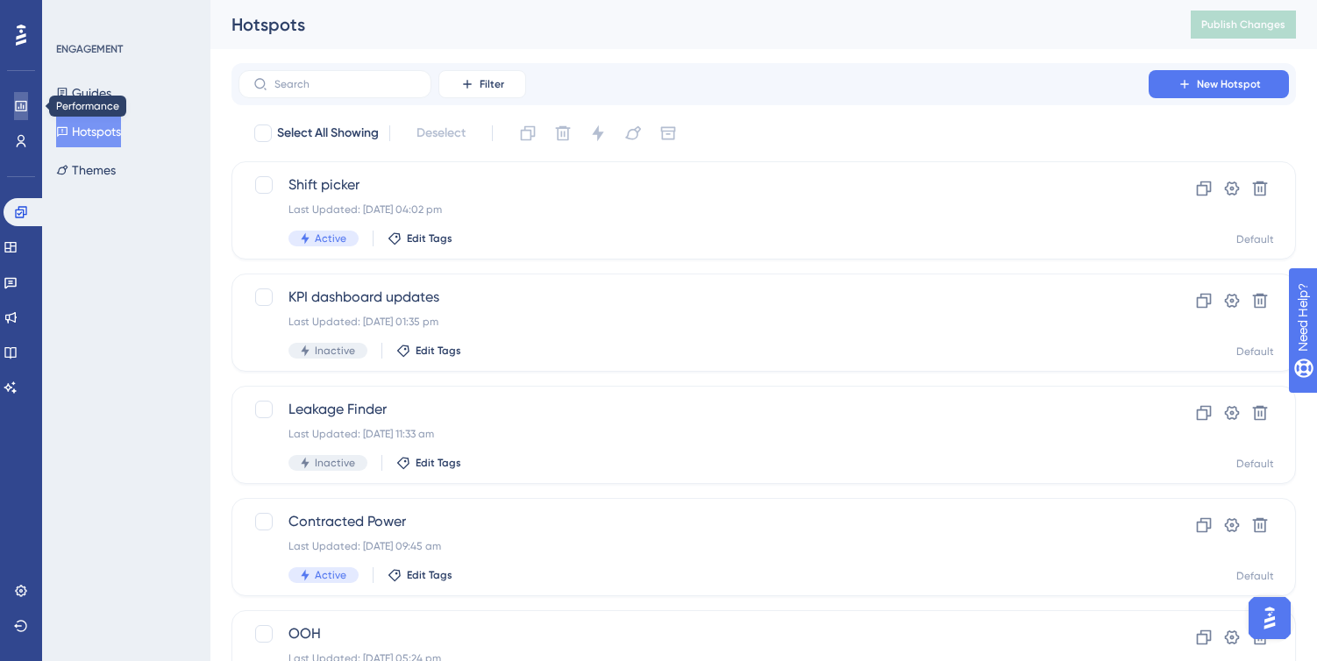
click at [19, 107] on icon at bounding box center [21, 106] width 14 height 14
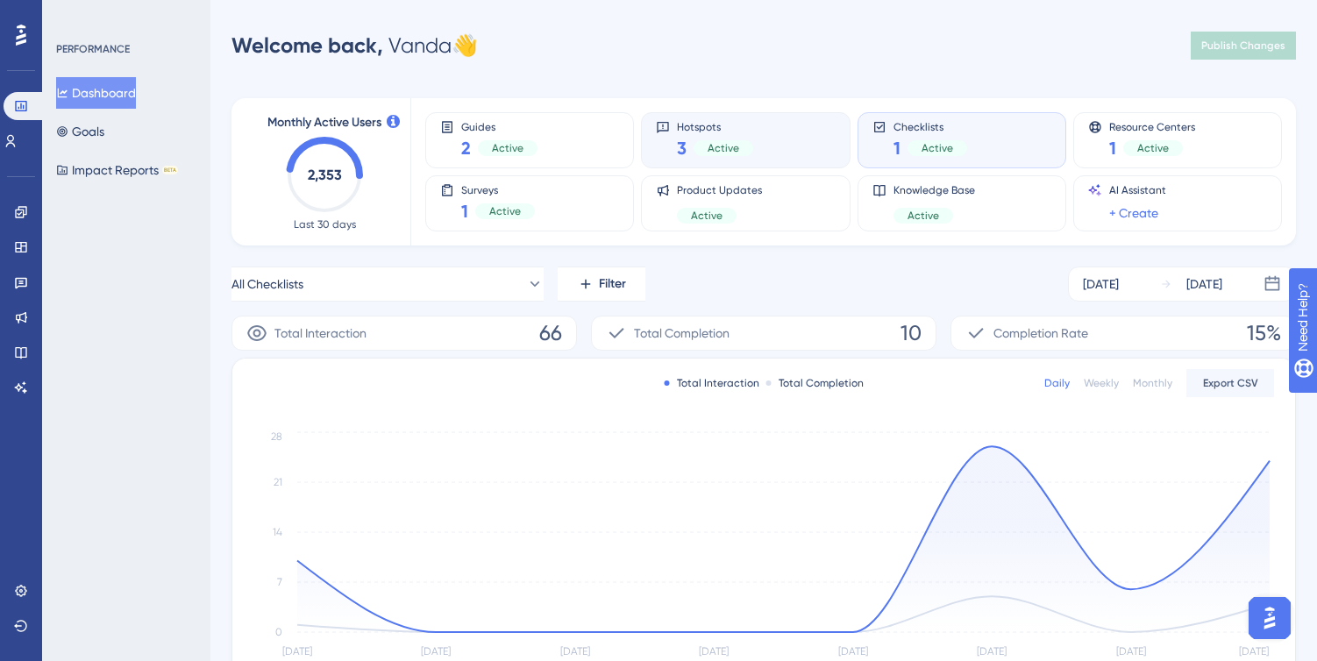
click at [813, 147] on div "Hotspots 3 Active" at bounding box center [745, 140] width 179 height 40
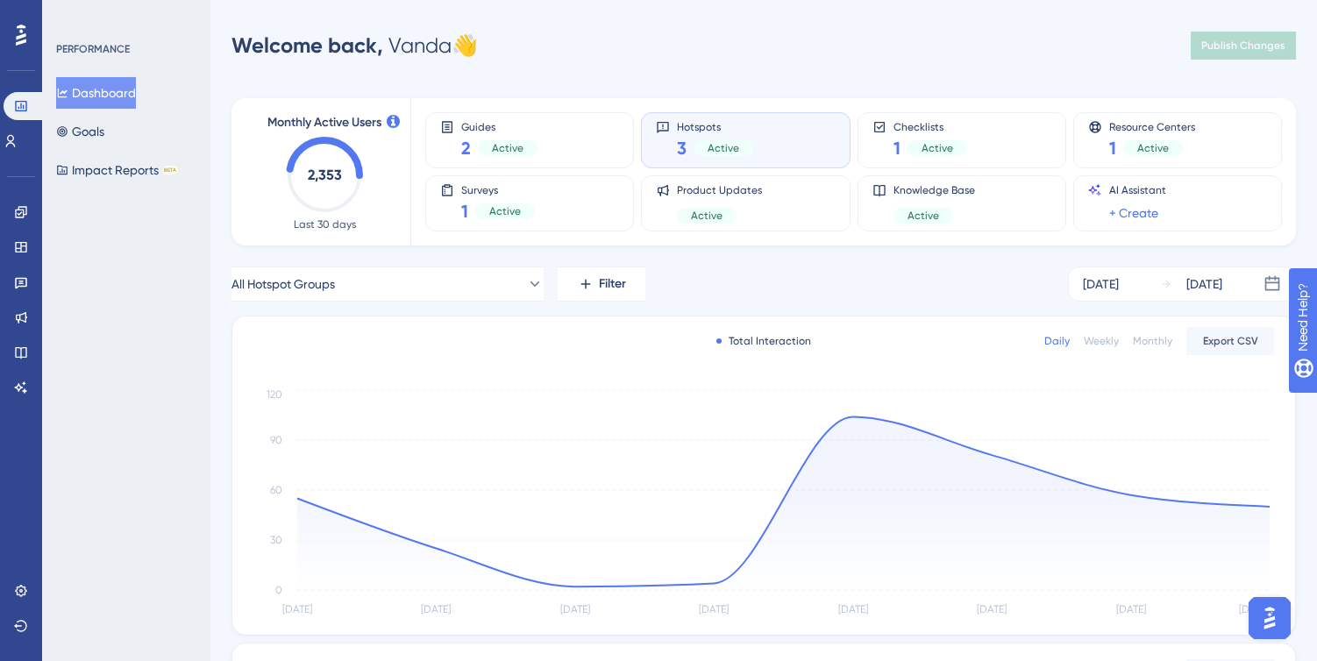
scroll to position [317, 0]
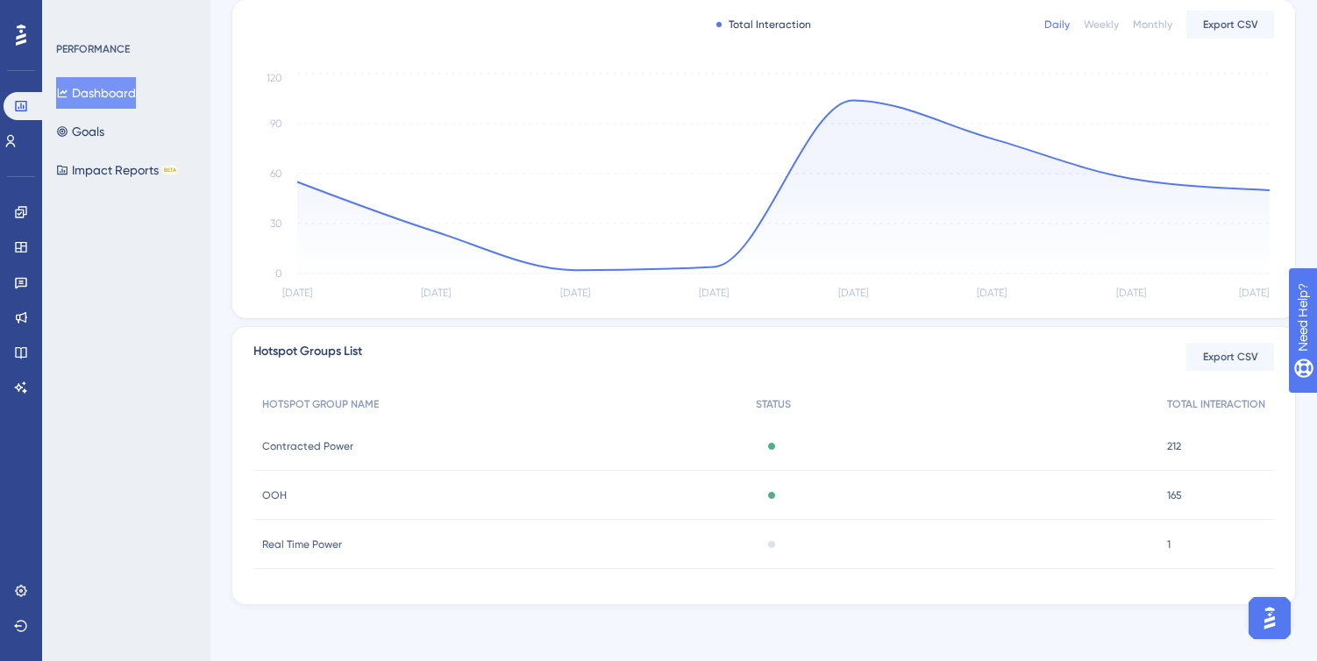
click at [14, 203] on div "Engagement" at bounding box center [21, 212] width 14 height 28
click at [14, 207] on link at bounding box center [21, 212] width 14 height 28
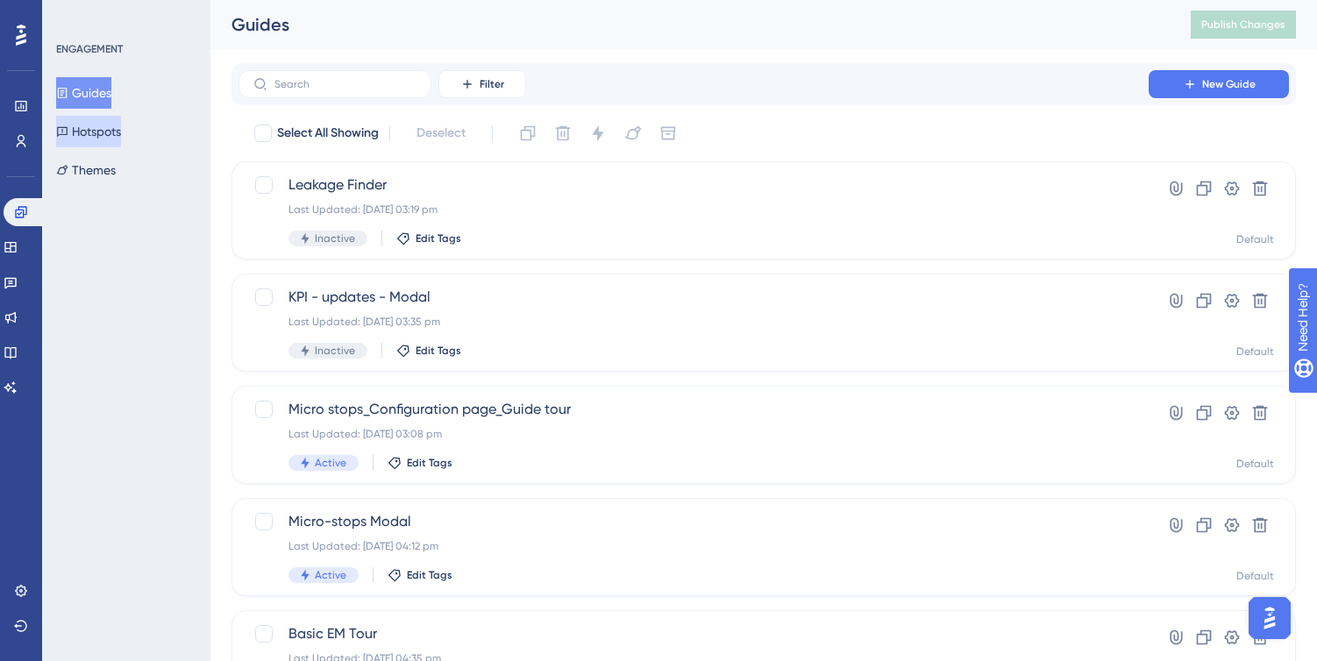
click at [111, 123] on button "Hotspots" at bounding box center [88, 132] width 65 height 32
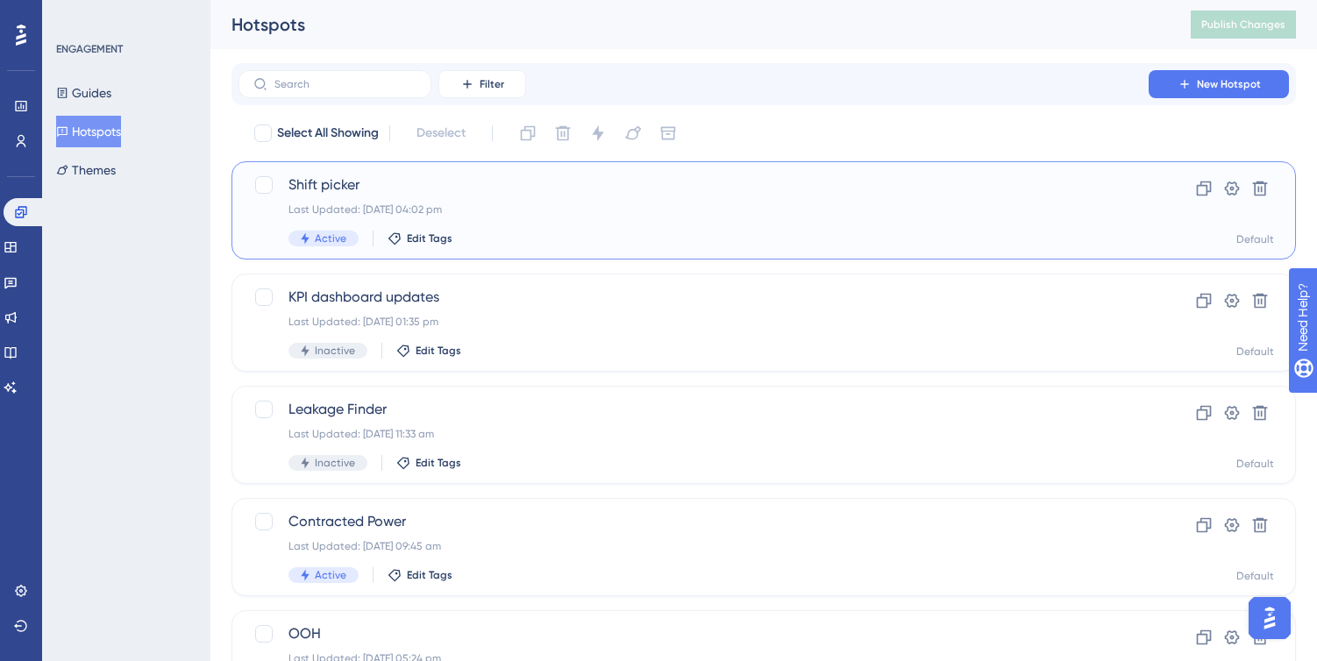
click at [644, 208] on div "Last Updated: [DATE] 04:02 pm" at bounding box center [693, 210] width 810 height 14
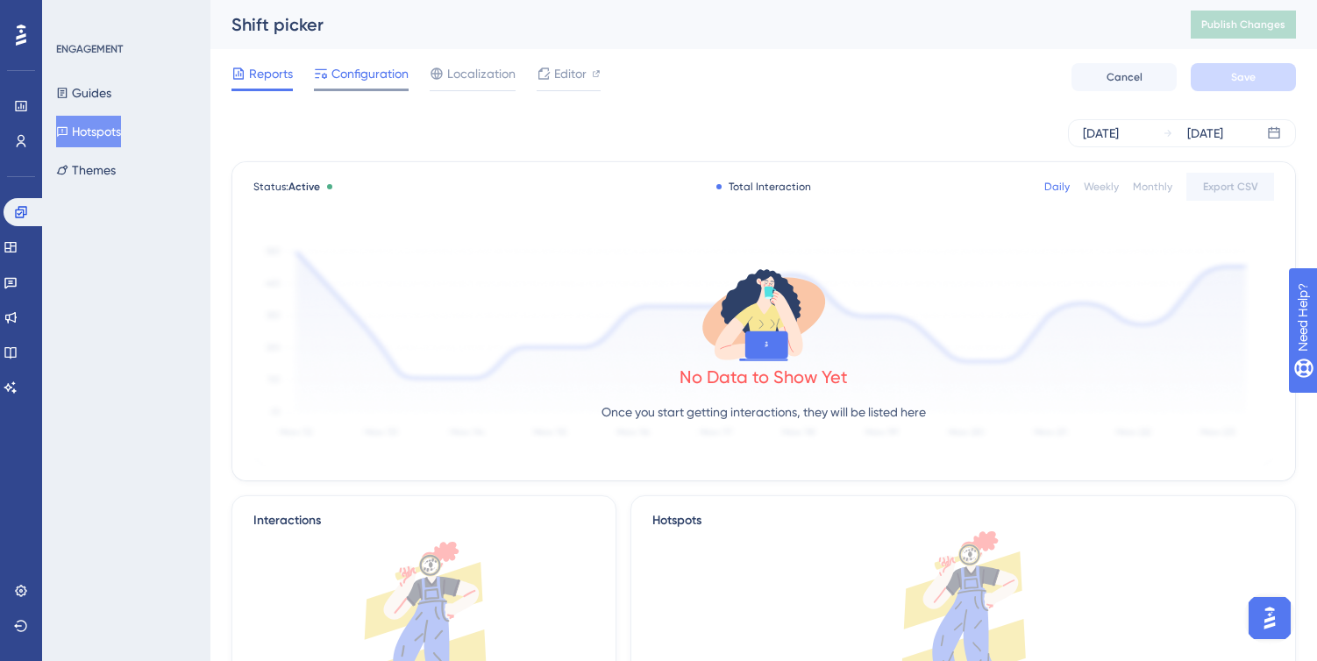
click at [358, 81] on span "Configuration" at bounding box center [369, 73] width 77 height 21
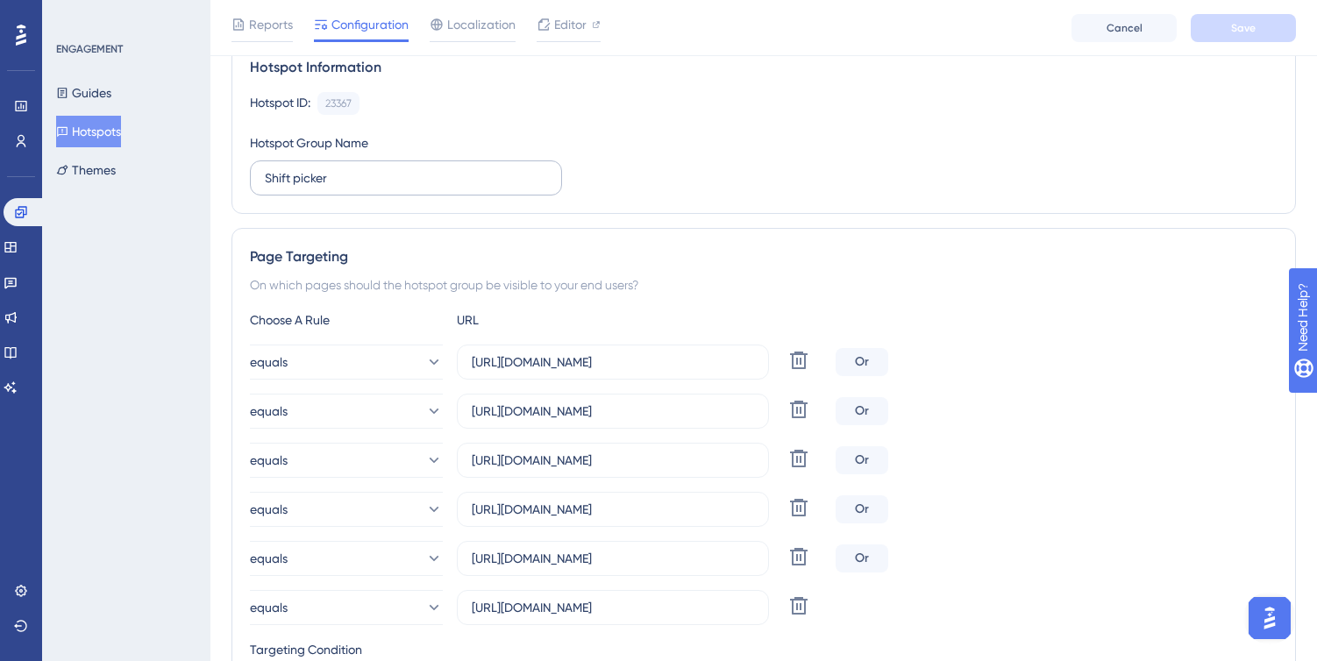
scroll to position [167, 0]
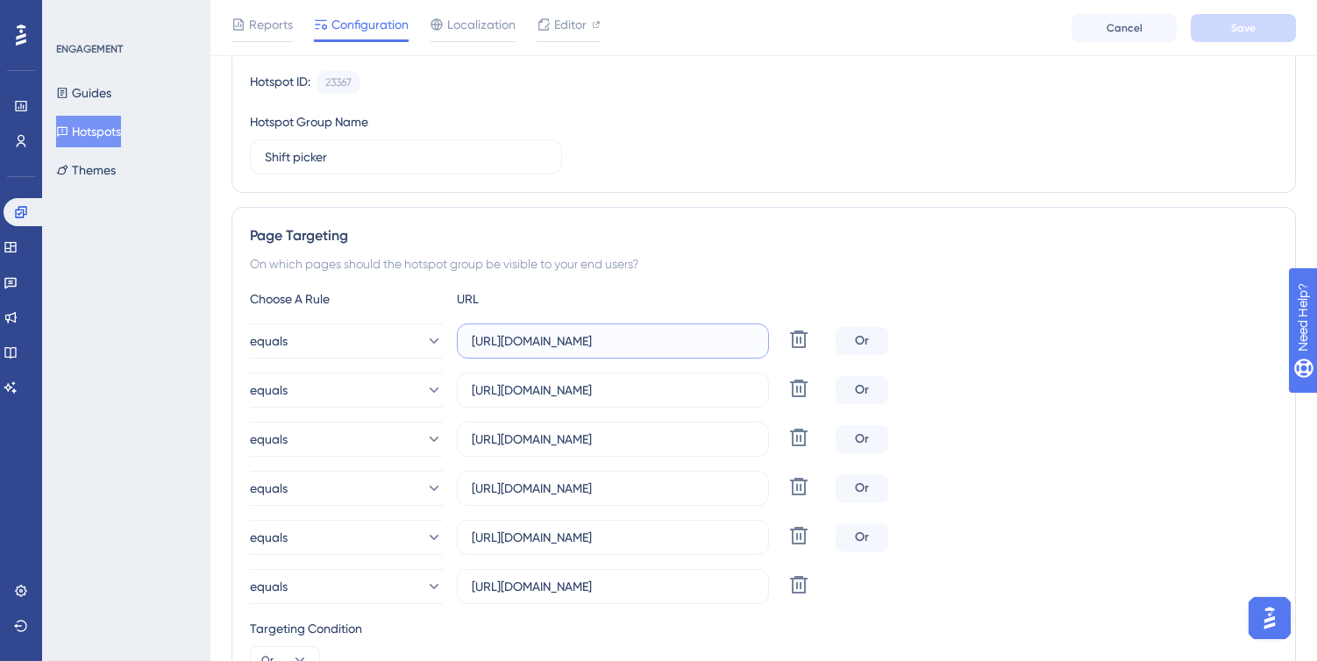
click at [692, 335] on input "[URL][DOMAIN_NAME]" at bounding box center [613, 340] width 282 height 19
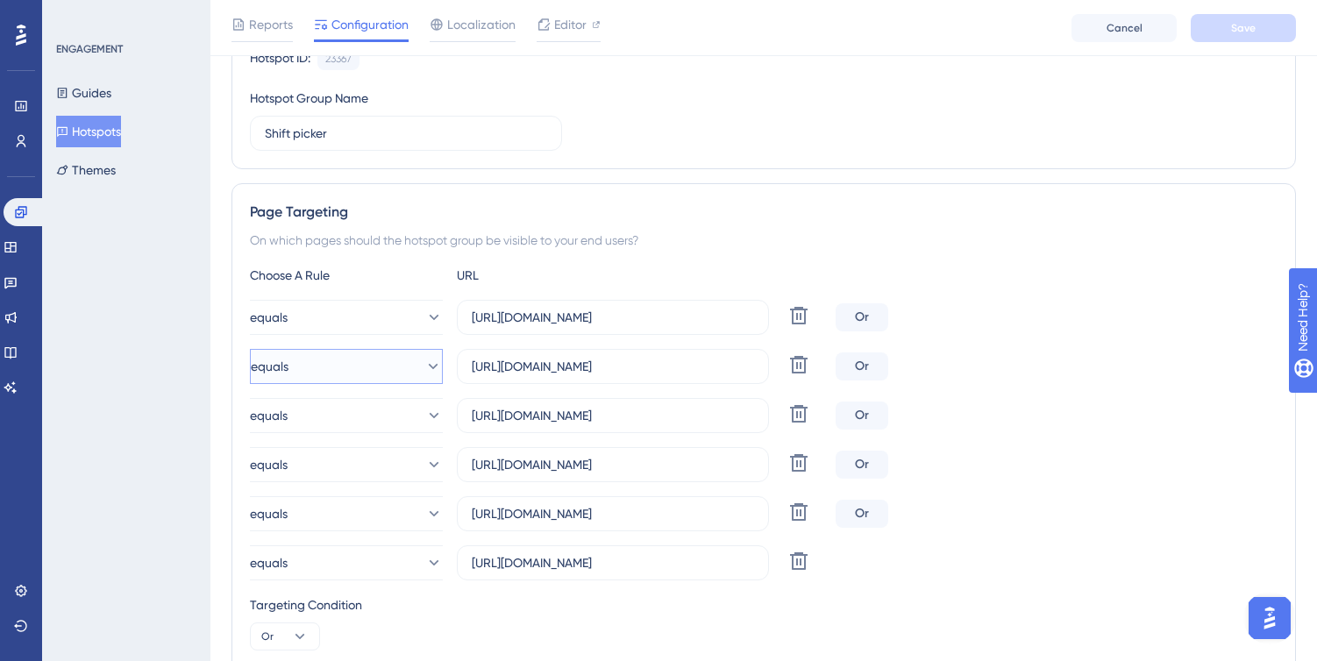
click at [424, 363] on icon at bounding box center [433, 367] width 18 height 18
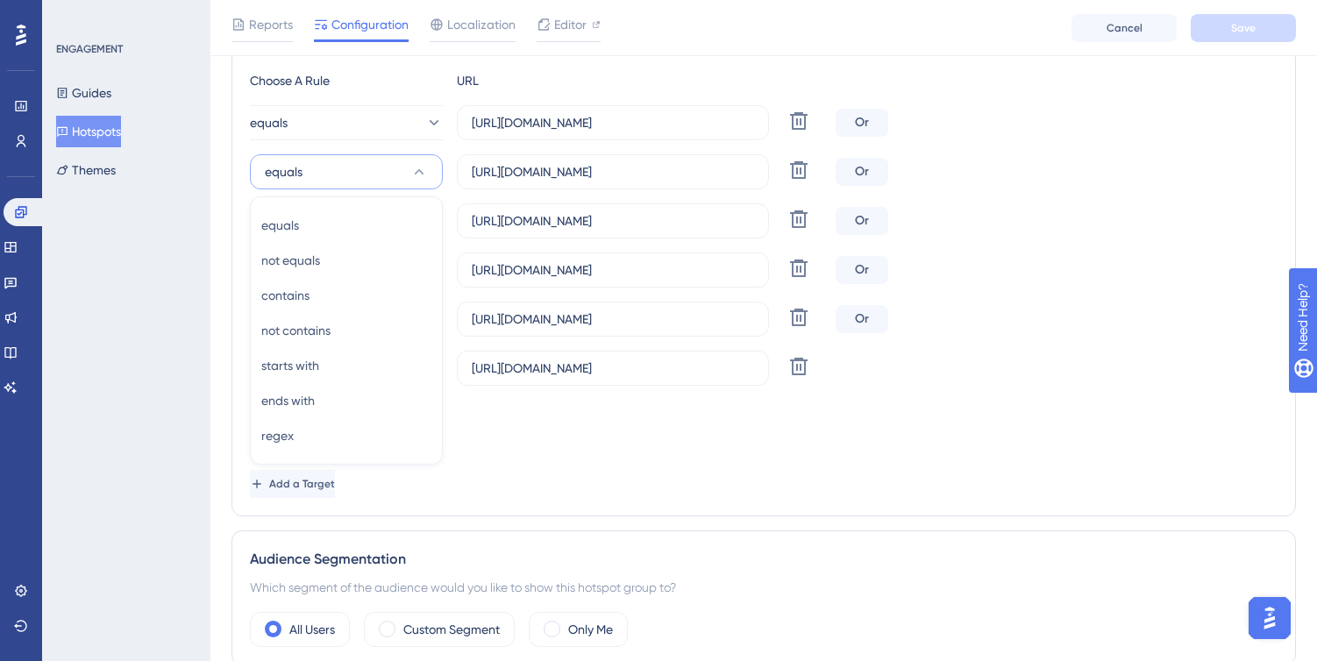
click at [506, 448] on div "Targeting Condition Or" at bounding box center [764, 428] width 1028 height 56
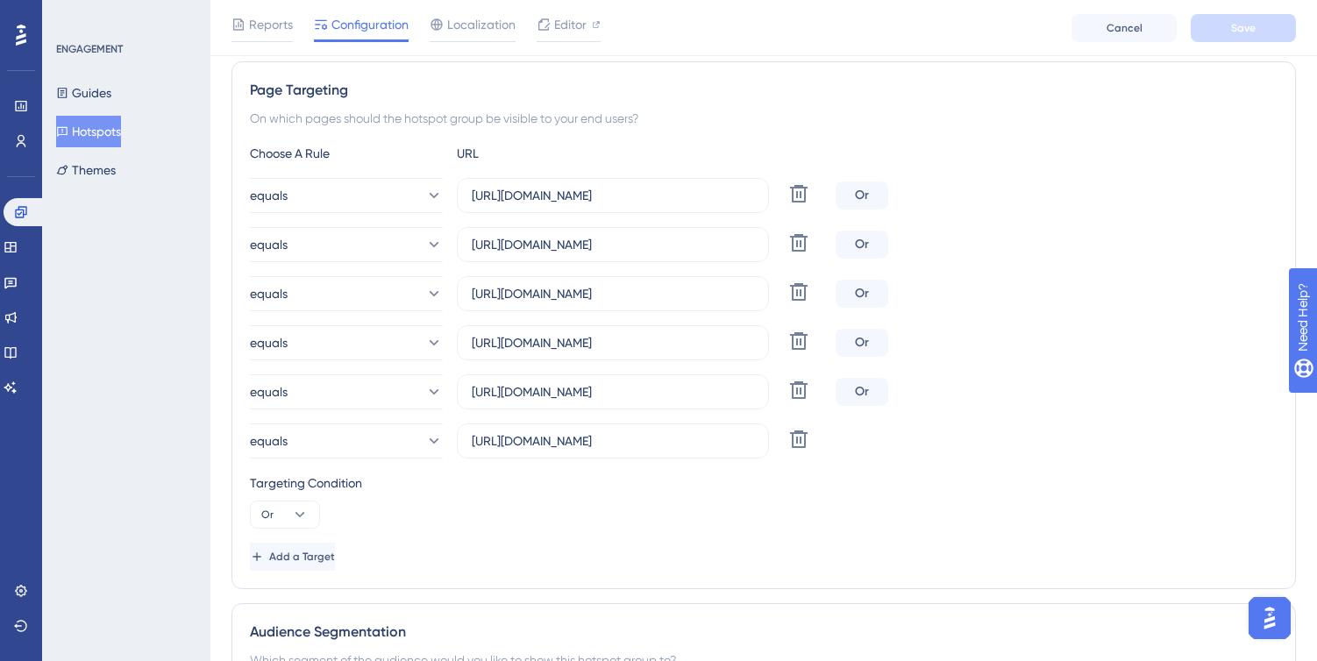
scroll to position [253, 0]
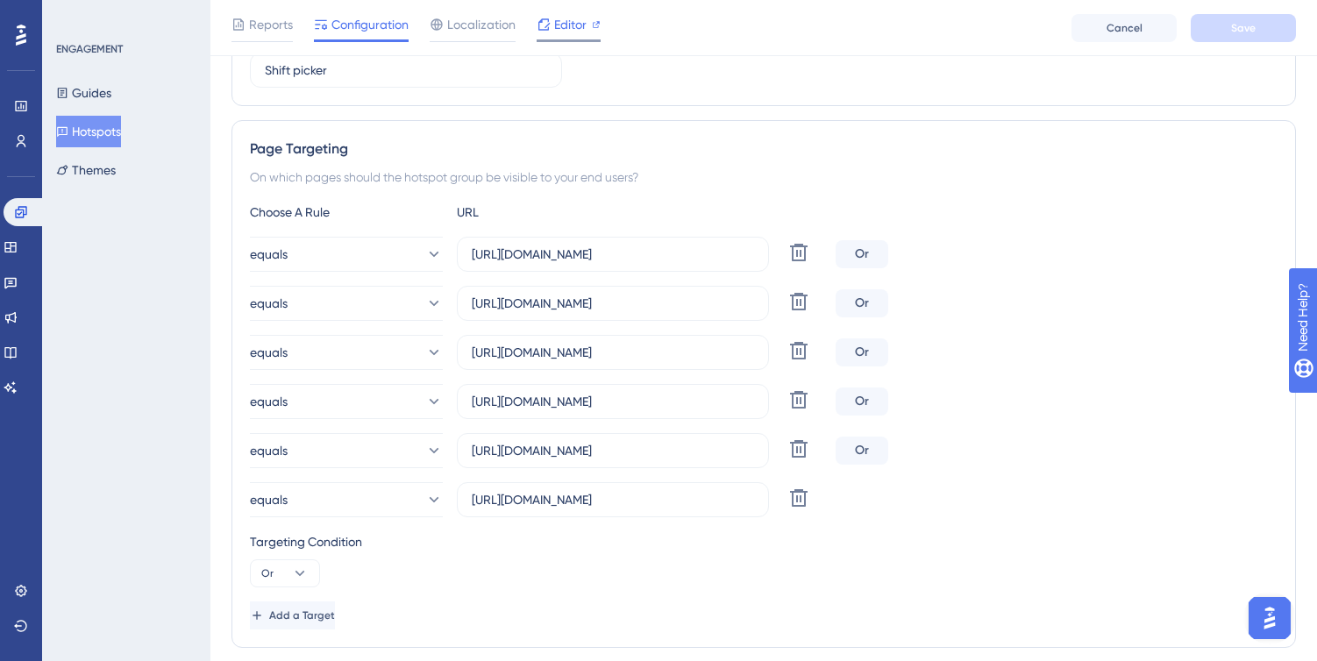
click at [570, 32] on span "Editor" at bounding box center [570, 24] width 32 height 21
click at [572, 25] on span "Editor" at bounding box center [570, 24] width 32 height 21
click at [97, 98] on button "Guides" at bounding box center [83, 93] width 55 height 32
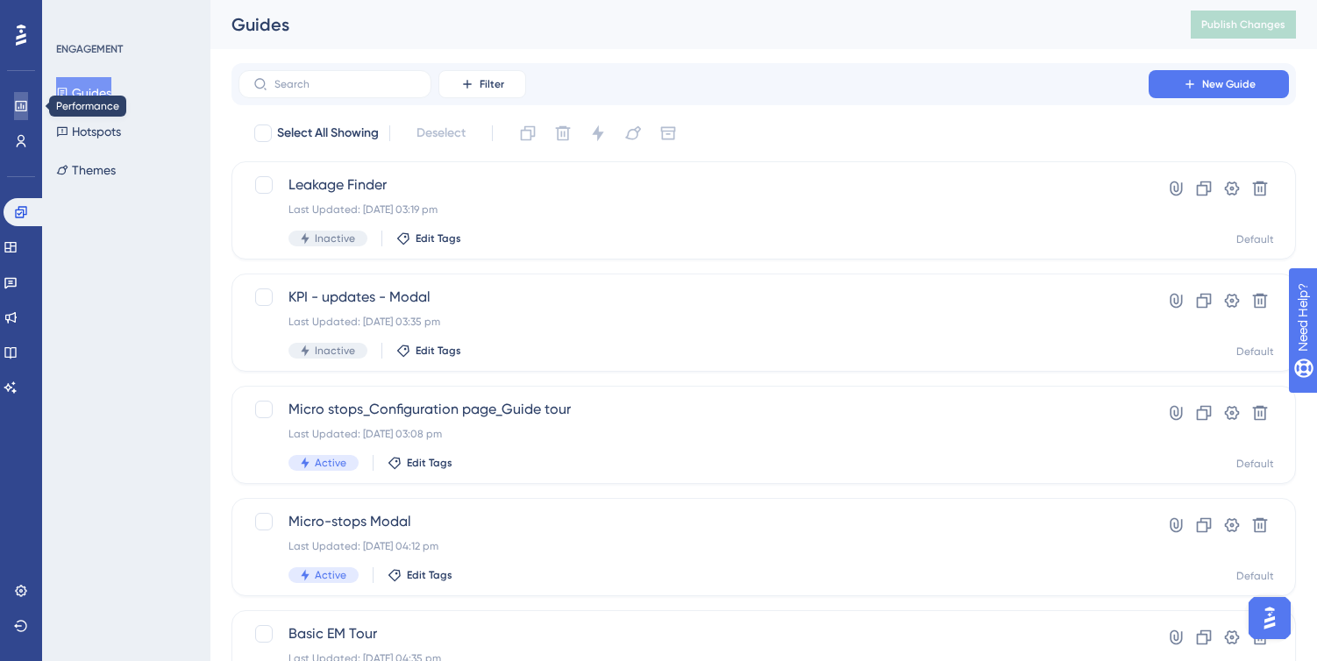
click at [19, 107] on icon at bounding box center [21, 106] width 14 height 14
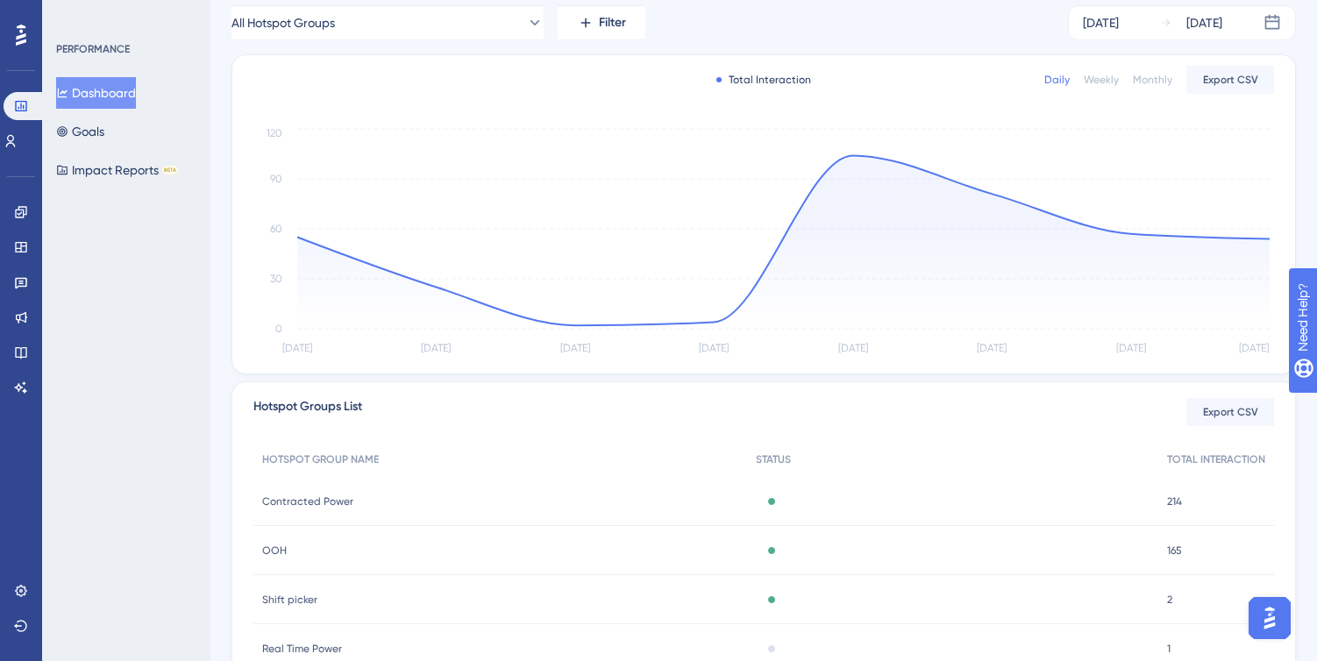
scroll to position [366, 0]
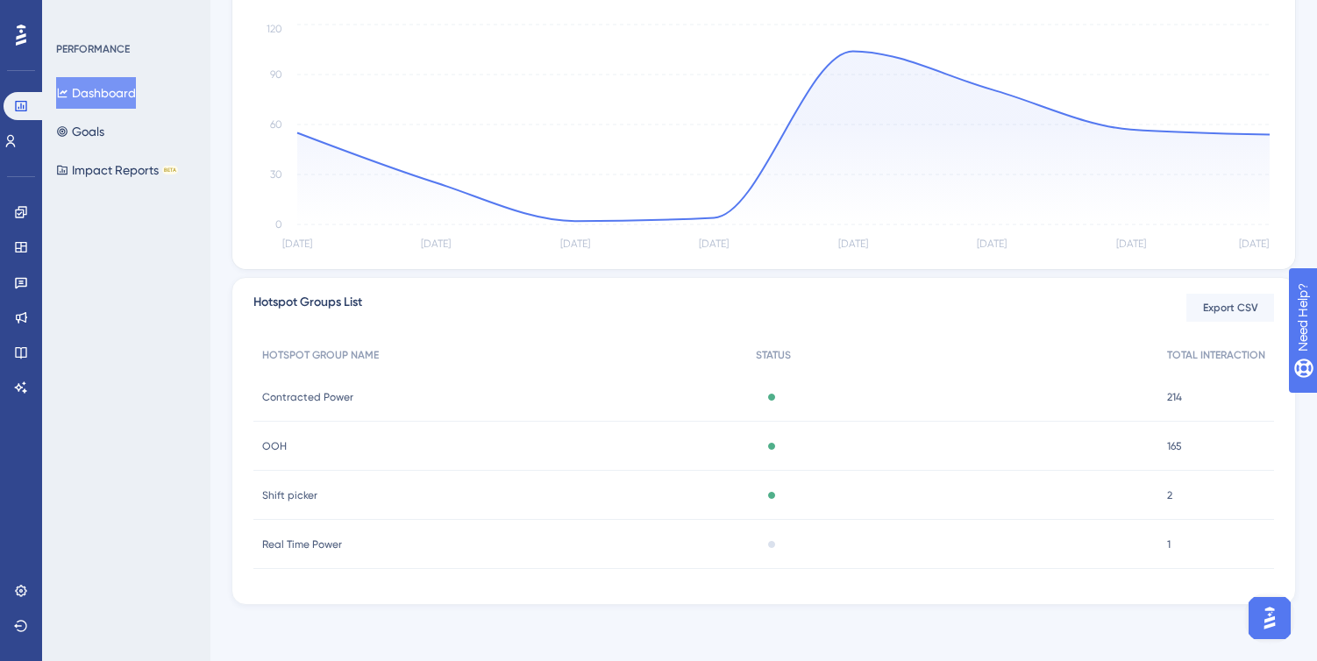
click at [1176, 498] on div "2 2" at bounding box center [1216, 495] width 116 height 49
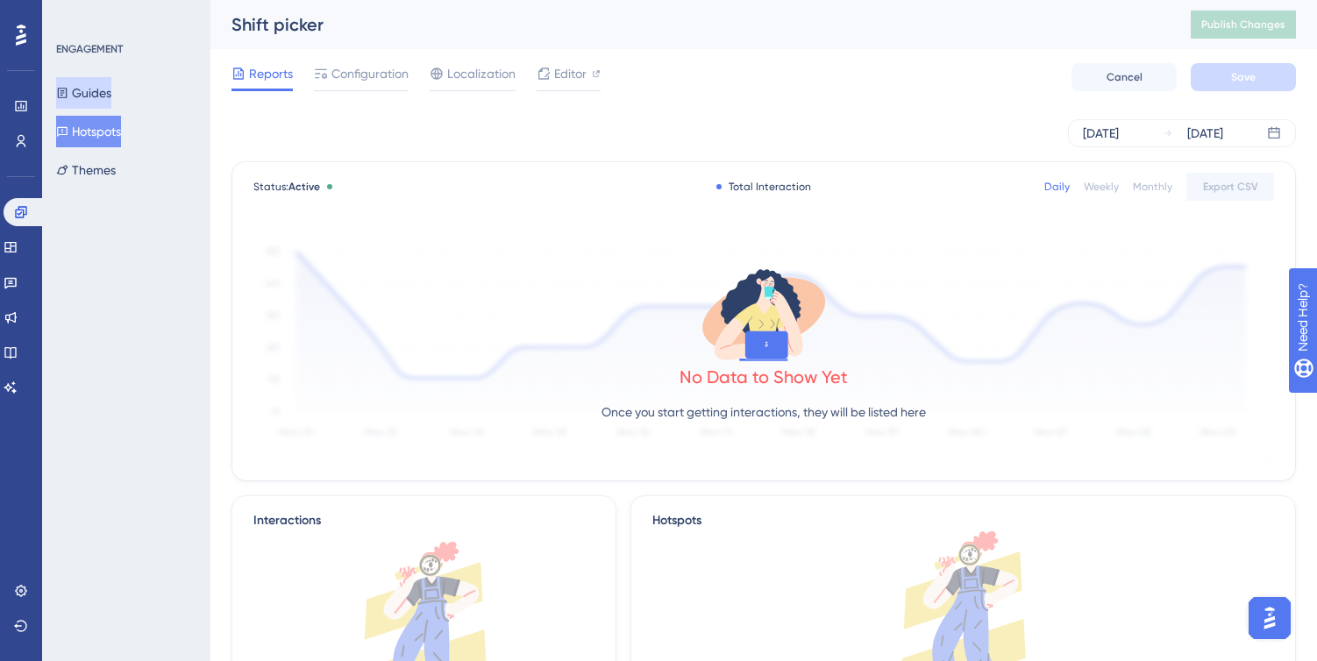
click at [99, 89] on button "Guides" at bounding box center [83, 93] width 55 height 32
